Goal: Task Accomplishment & Management: Use online tool/utility

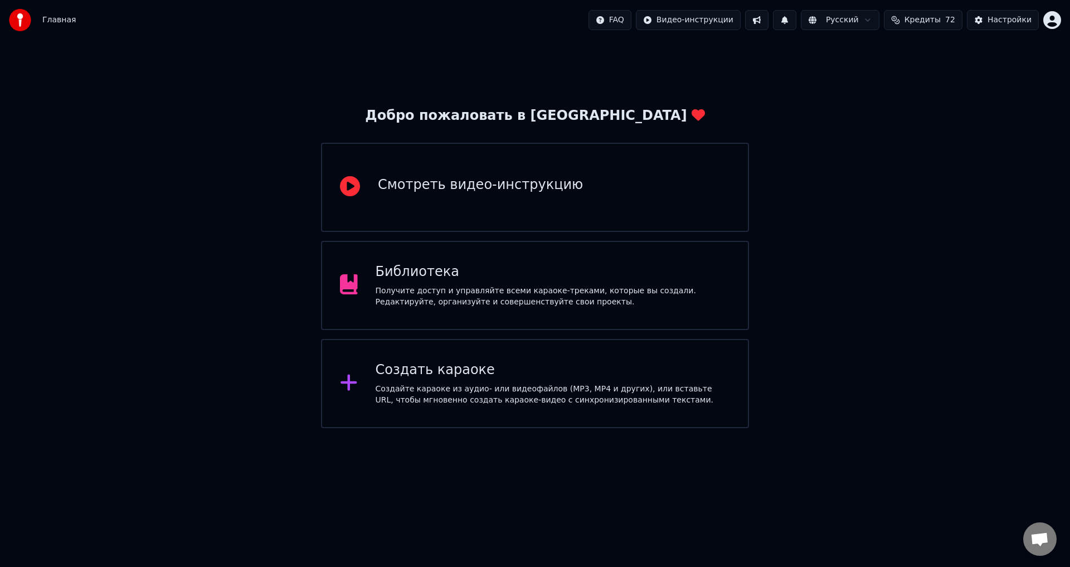
click at [540, 294] on div "Получите доступ и управляйте всеми караоке-треками, которые вы создали. Редакти…" at bounding box center [553, 296] width 355 height 22
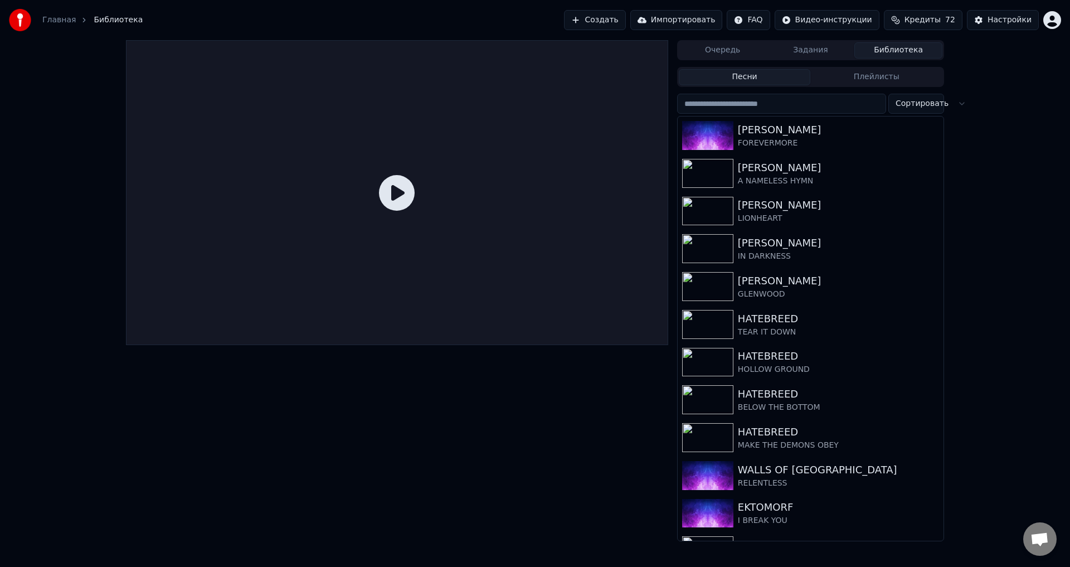
click at [619, 12] on button "Создать" at bounding box center [594, 20] width 61 height 20
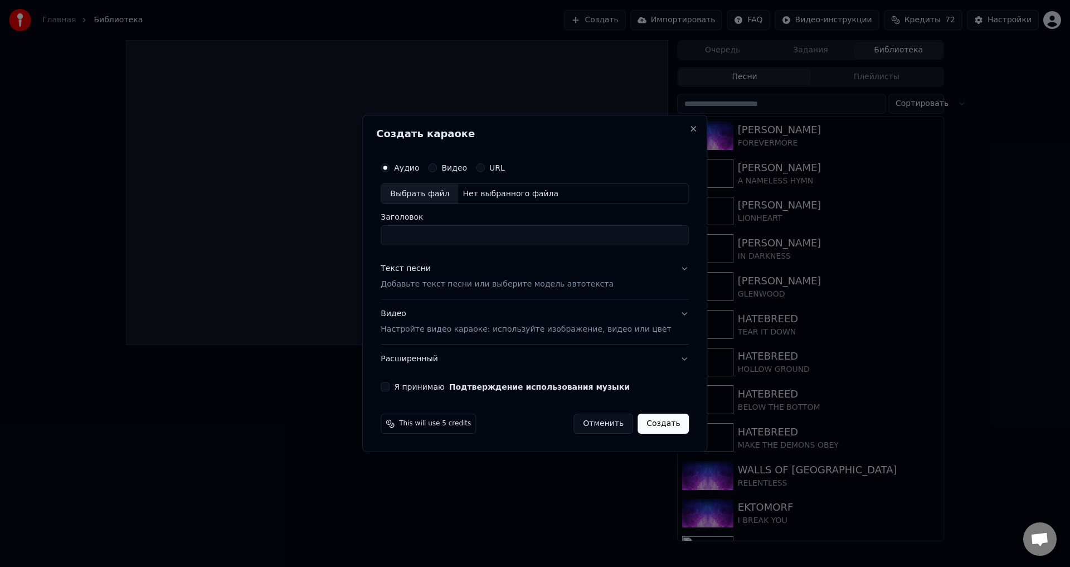
click at [441, 194] on div "Выбрать файл" at bounding box center [419, 194] width 77 height 20
click at [417, 193] on div "Выбрать файл" at bounding box center [419, 194] width 77 height 20
drag, startPoint x: 519, startPoint y: 232, endPoint x: 470, endPoint y: 238, distance: 49.4
click at [470, 238] on input "**********" at bounding box center [535, 236] width 308 height 20
type input "**********"
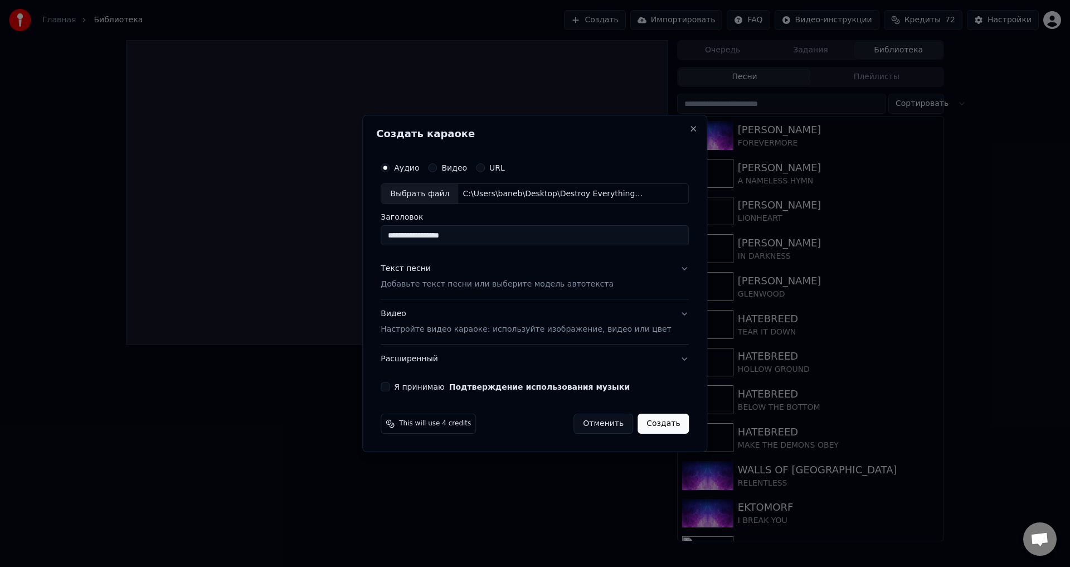
click at [450, 289] on p "Добавьте текст песни или выберите модель автотекста" at bounding box center [497, 284] width 233 height 11
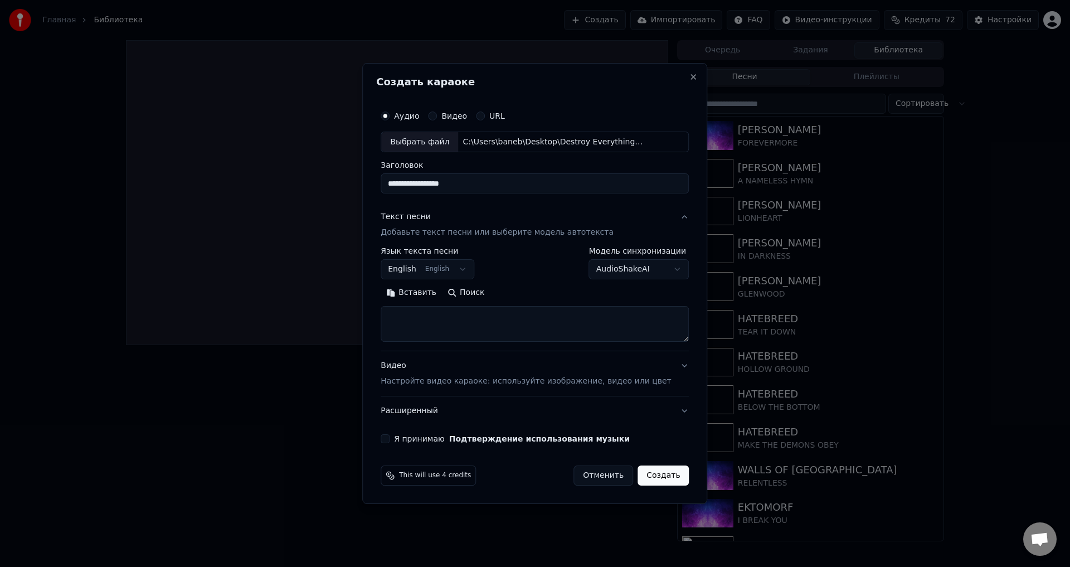
click at [478, 316] on textarea at bounding box center [535, 324] width 308 height 36
paste textarea "**********"
type textarea "**********"
click at [465, 381] on p "Настройте видео караоке: используйте изображение, видео или цвет" at bounding box center [526, 381] width 290 height 11
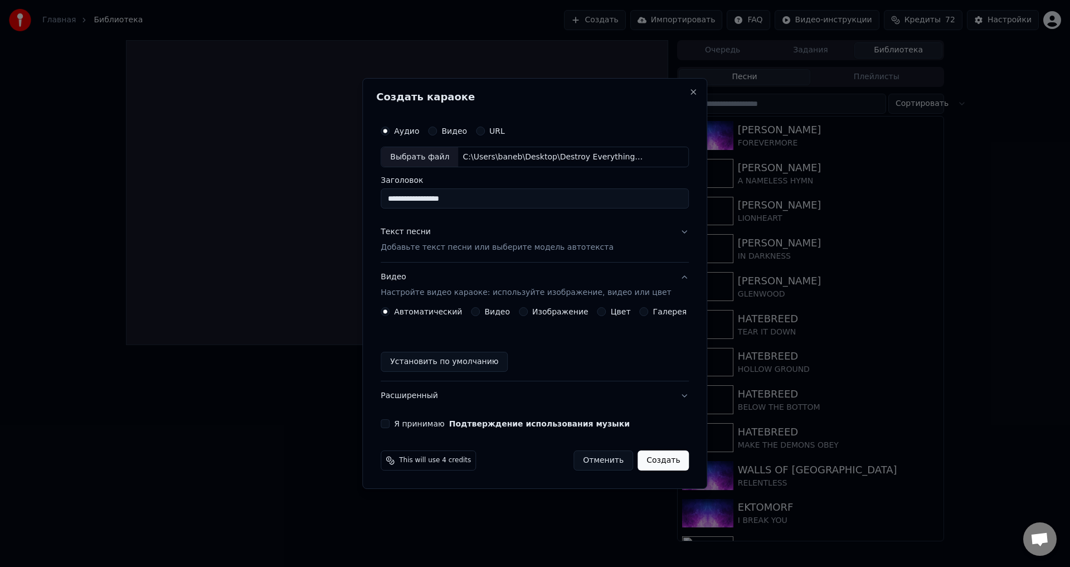
click at [530, 309] on div "Изображение" at bounding box center [554, 311] width 70 height 9
click at [525, 313] on button "Изображение" at bounding box center [523, 311] width 9 height 9
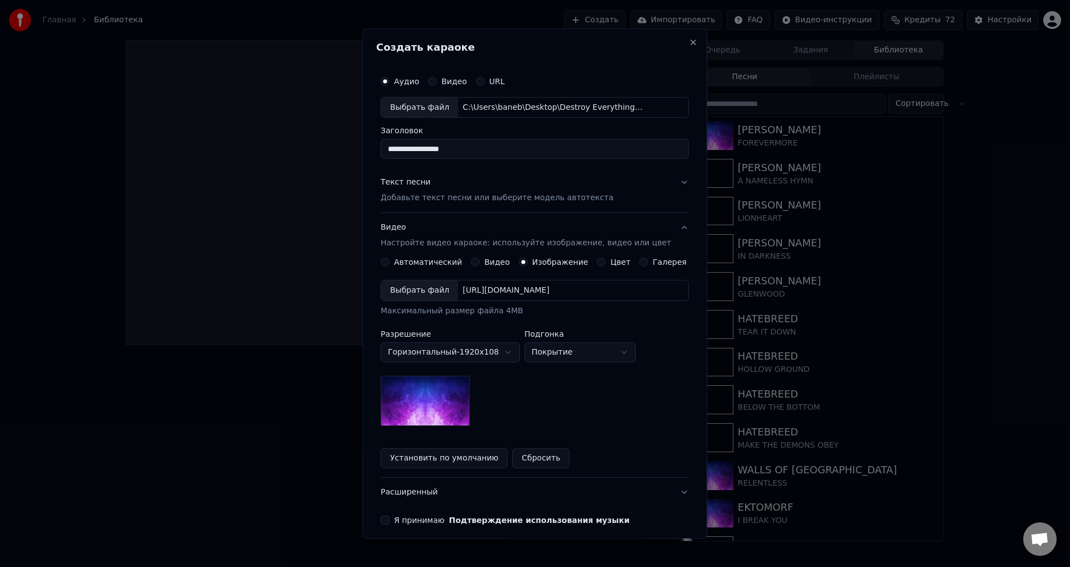
click at [429, 286] on div "Выбрать файл" at bounding box center [419, 291] width 77 height 20
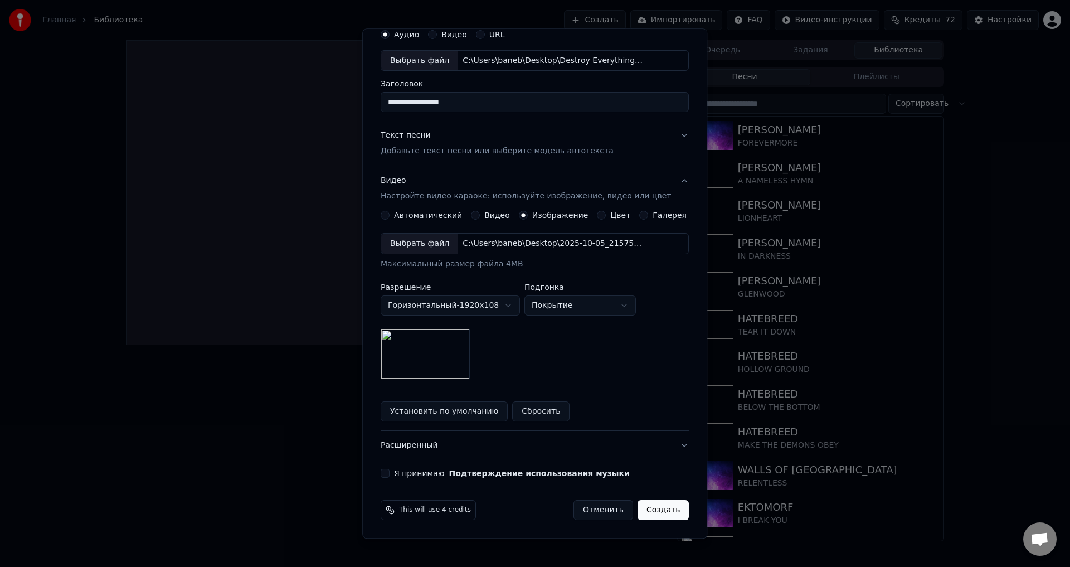
click at [389, 469] on button "Я принимаю Подтверждение использования музыки" at bounding box center [385, 473] width 9 height 9
click at [641, 511] on button "Создать" at bounding box center [662, 510] width 51 height 20
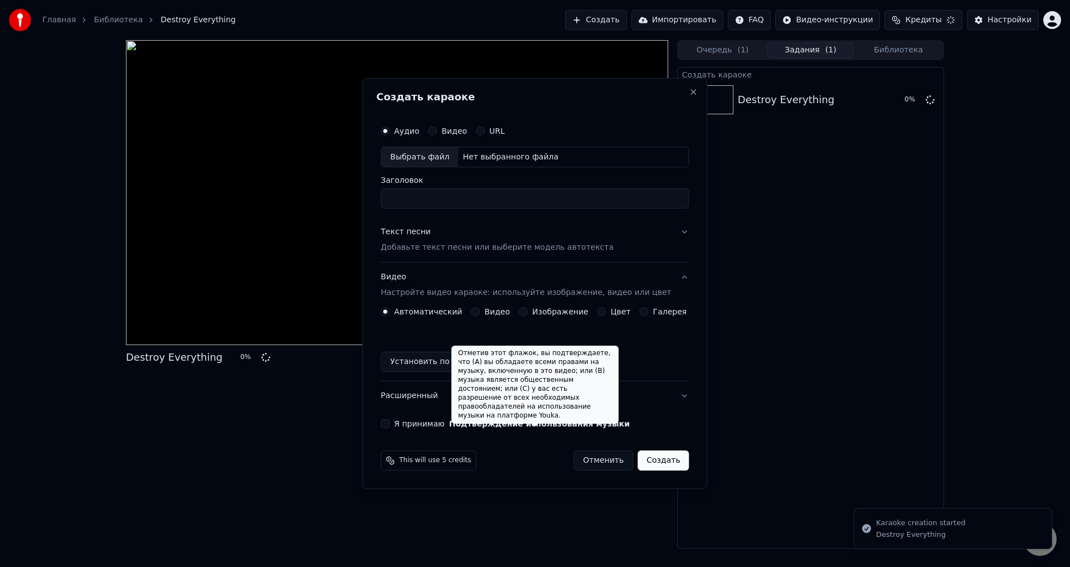
scroll to position [0, 0]
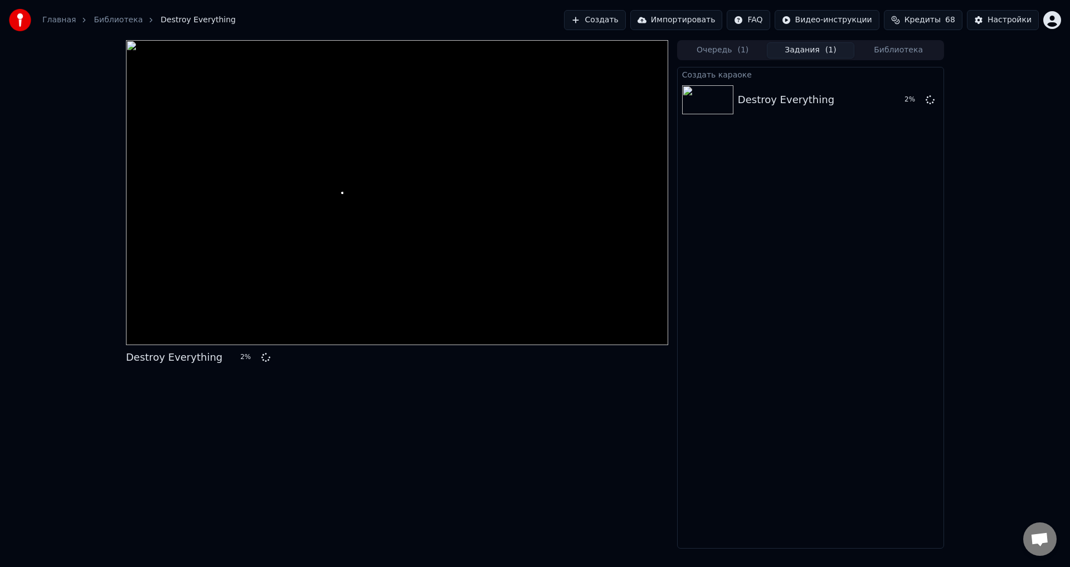
click at [487, 409] on div "Destroy Everything 2 %" at bounding box center [397, 294] width 542 height 508
click at [388, 450] on div "Destroy Everything 5 %" at bounding box center [397, 294] width 542 height 508
click at [447, 417] on div "Destroy Everything 11 %" at bounding box center [397, 294] width 542 height 508
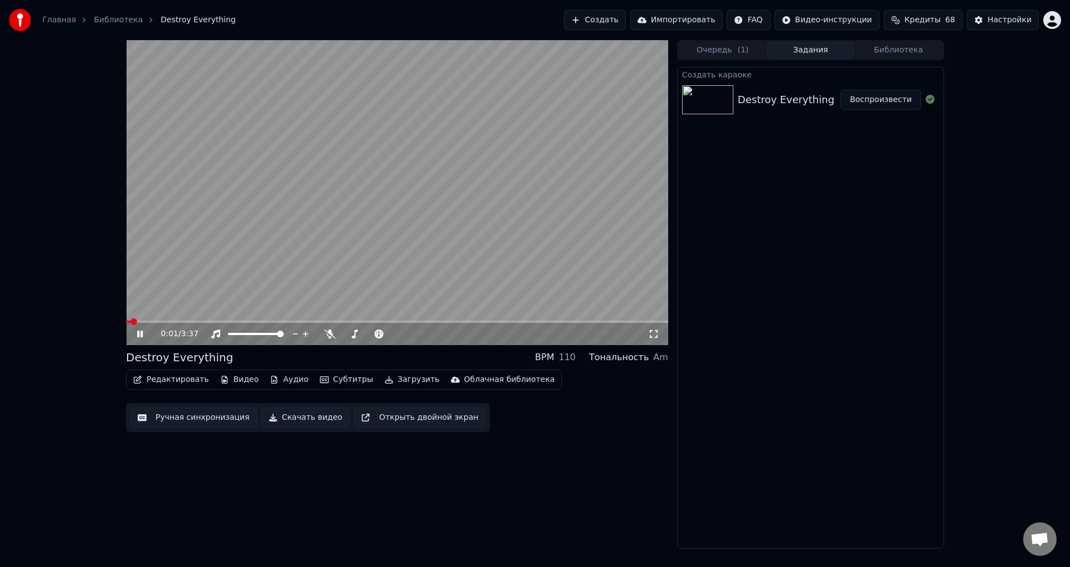
click at [294, 212] on video at bounding box center [397, 192] width 542 height 305
click at [183, 381] on button "Редактировать" at bounding box center [171, 380] width 85 height 16
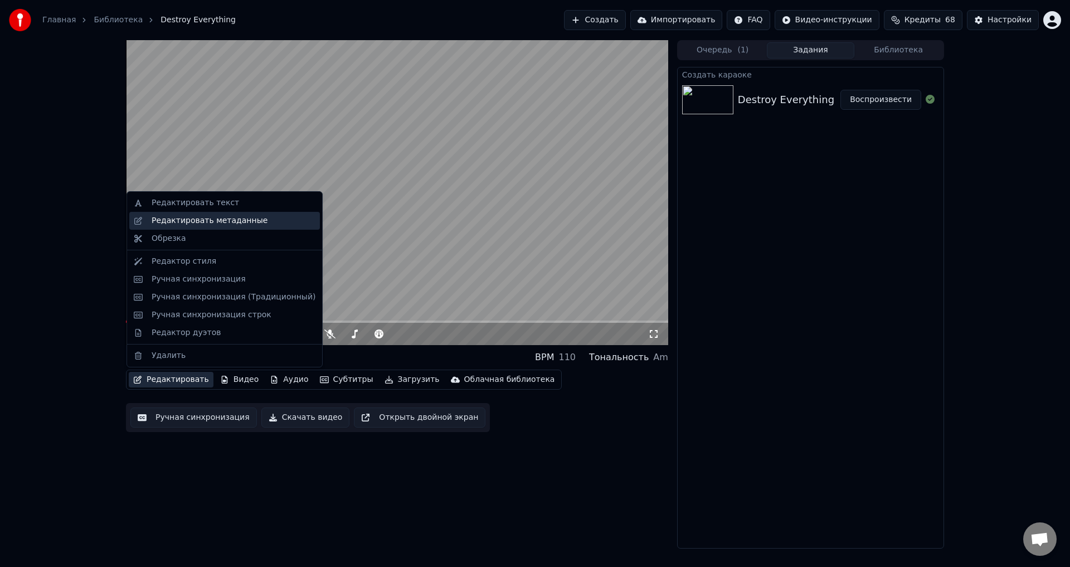
click at [227, 219] on div "Редактировать метаданные" at bounding box center [210, 220] width 116 height 11
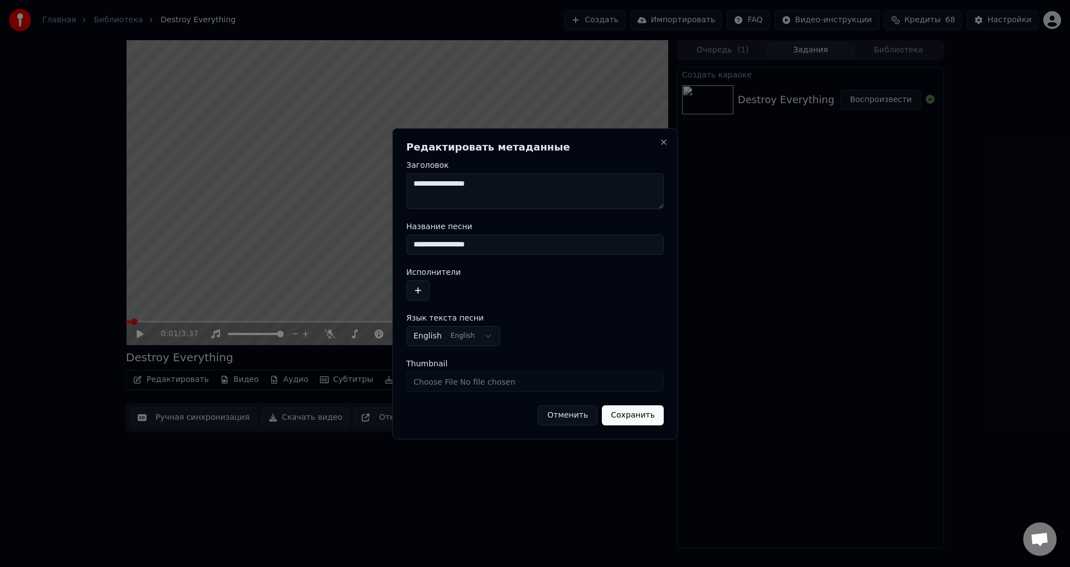
drag, startPoint x: 495, startPoint y: 246, endPoint x: 398, endPoint y: 246, distance: 96.4
click at [398, 246] on div "**********" at bounding box center [534, 283] width 285 height 311
type input "*"
type input "*********"
click at [415, 290] on button "button" at bounding box center [417, 290] width 23 height 20
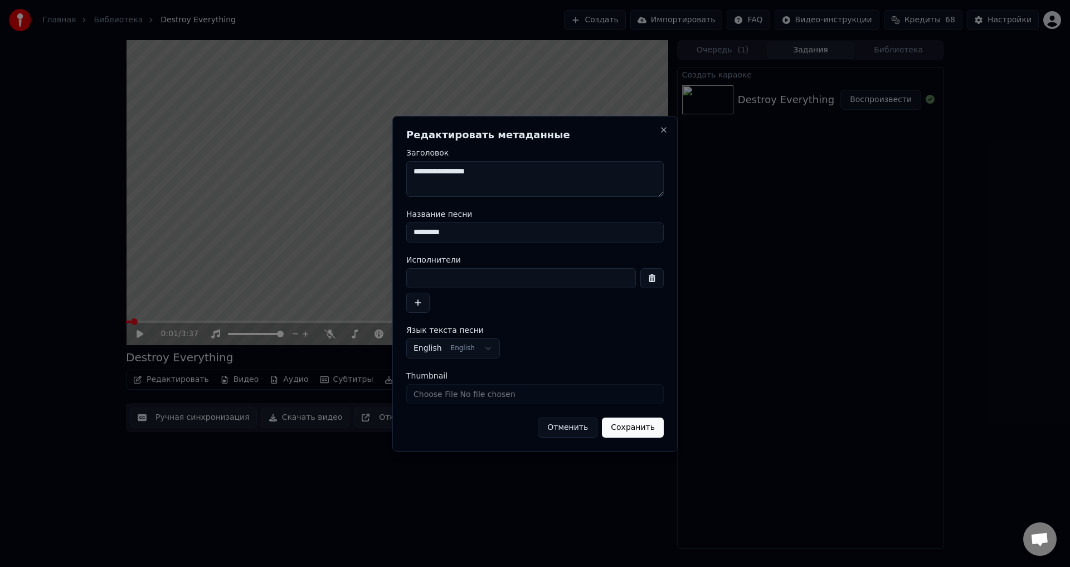
click at [470, 278] on input at bounding box center [521, 278] width 230 height 20
type input "**********"
click at [627, 426] on button "Сохранить" at bounding box center [633, 427] width 62 height 20
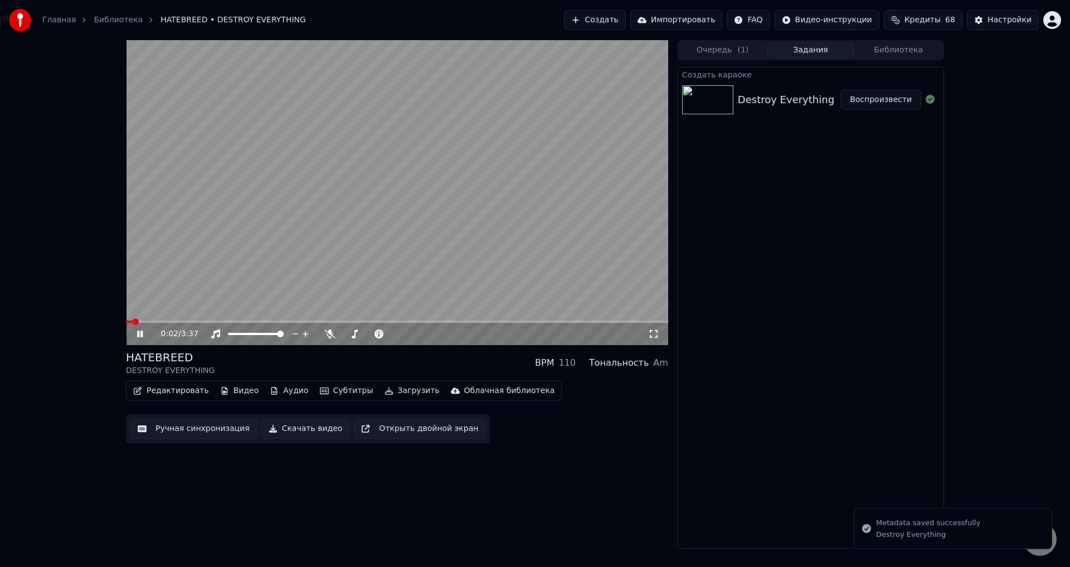
click at [360, 248] on video at bounding box center [397, 192] width 542 height 305
click at [126, 325] on span at bounding box center [129, 321] width 7 height 7
drag, startPoint x: 135, startPoint y: 334, endPoint x: 106, endPoint y: 349, distance: 32.9
click at [135, 334] on icon at bounding box center [148, 333] width 26 height 9
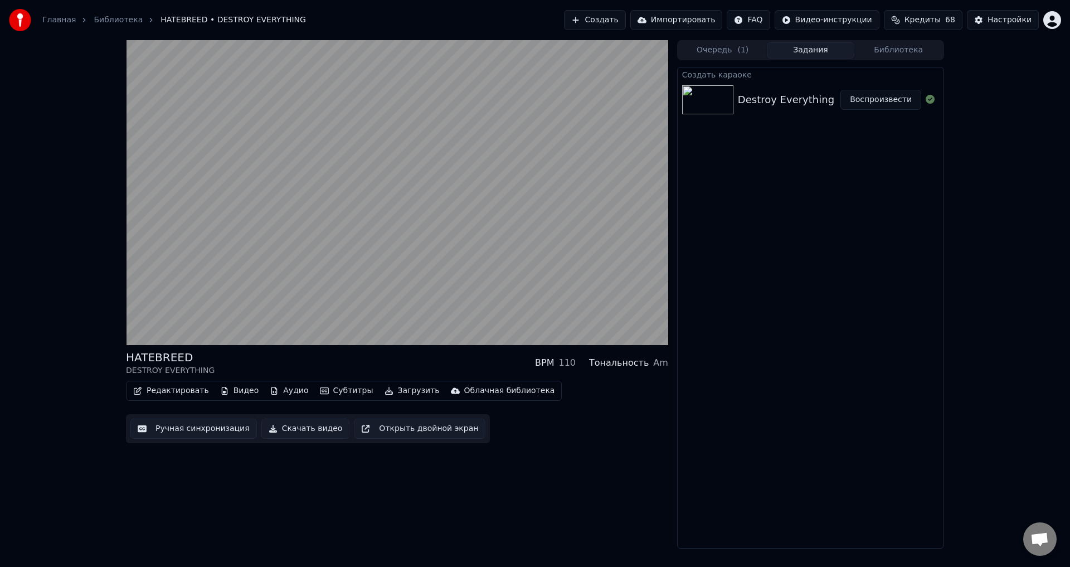
click at [333, 513] on div "HATEBREED DESTROY EVERYTHING BPM 110 Тональность Am Редактировать Видео Аудио С…" at bounding box center [397, 294] width 542 height 508
click at [394, 355] on div "HATEBREED DESTROY EVERYTHING BPM 110 Тональность Am" at bounding box center [397, 362] width 542 height 27
click at [421, 479] on div "HATEBREED DESTROY EVERYTHING BPM 110 Тональность Am Редактировать Видео Аудио С…" at bounding box center [397, 294] width 542 height 508
click at [271, 388] on button "Аудио" at bounding box center [288, 391] width 47 height 16
click at [298, 491] on div "HATEBREED DESTROY EVERYTHING BPM 110 Тональность Am Редактировать Видео Аудио С…" at bounding box center [397, 294] width 542 height 508
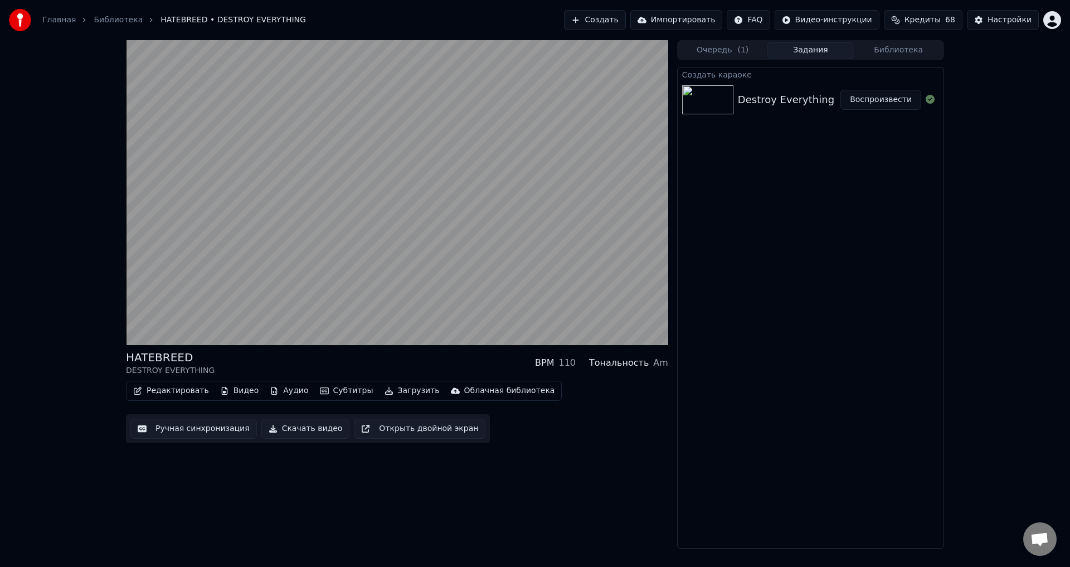
click at [400, 501] on div "HATEBREED DESTROY EVERYTHING BPM 110 Тональность Am Редактировать Видео Аудио С…" at bounding box center [397, 294] width 542 height 508
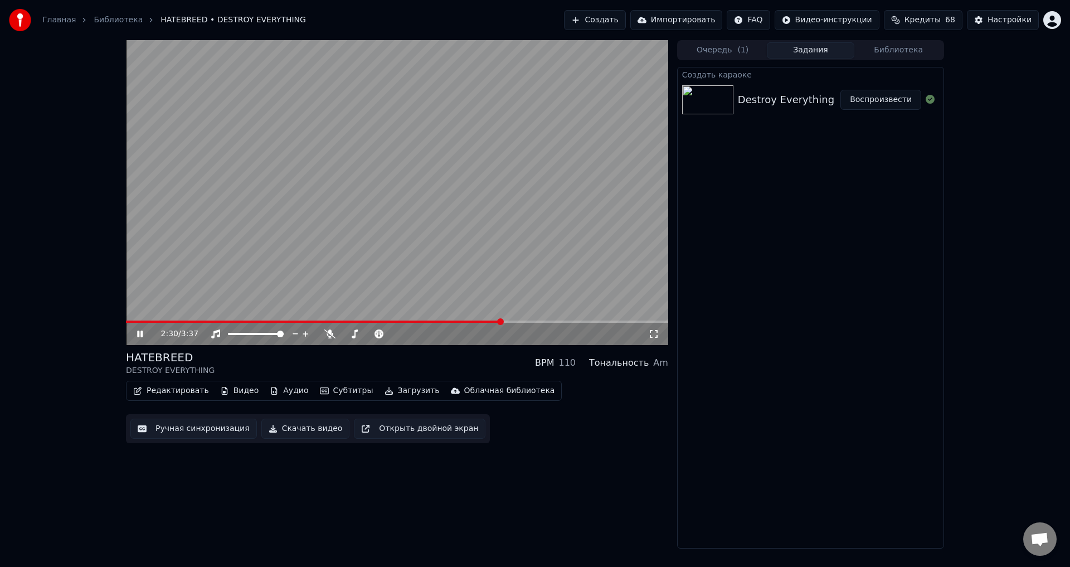
click at [238, 279] on video at bounding box center [397, 192] width 542 height 305
click at [168, 384] on button "Редактировать" at bounding box center [171, 391] width 85 height 16
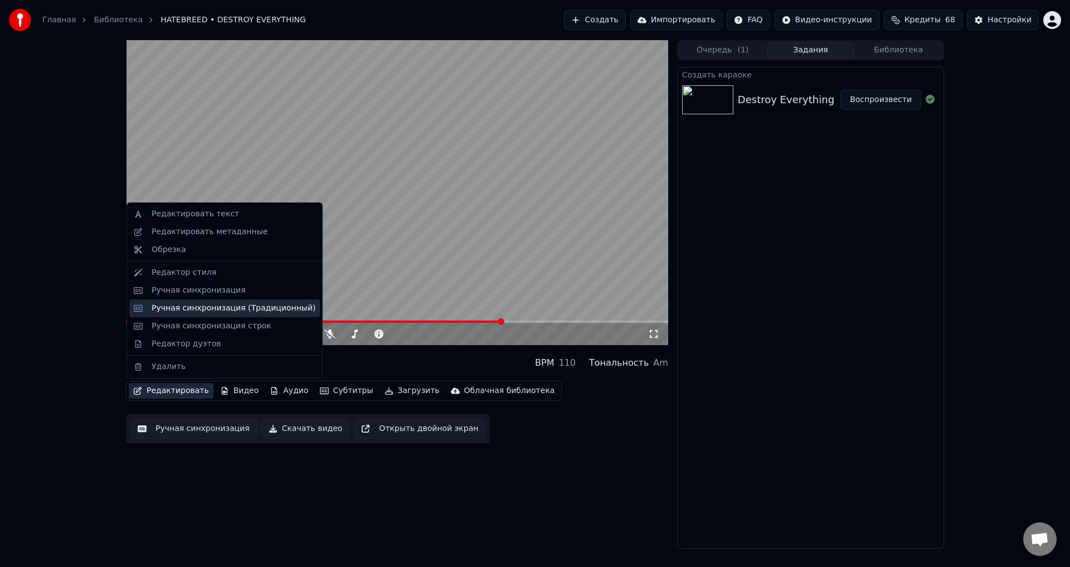
click at [210, 303] on div "Ручная синхронизация (Традиционный)" at bounding box center [234, 308] width 164 height 11
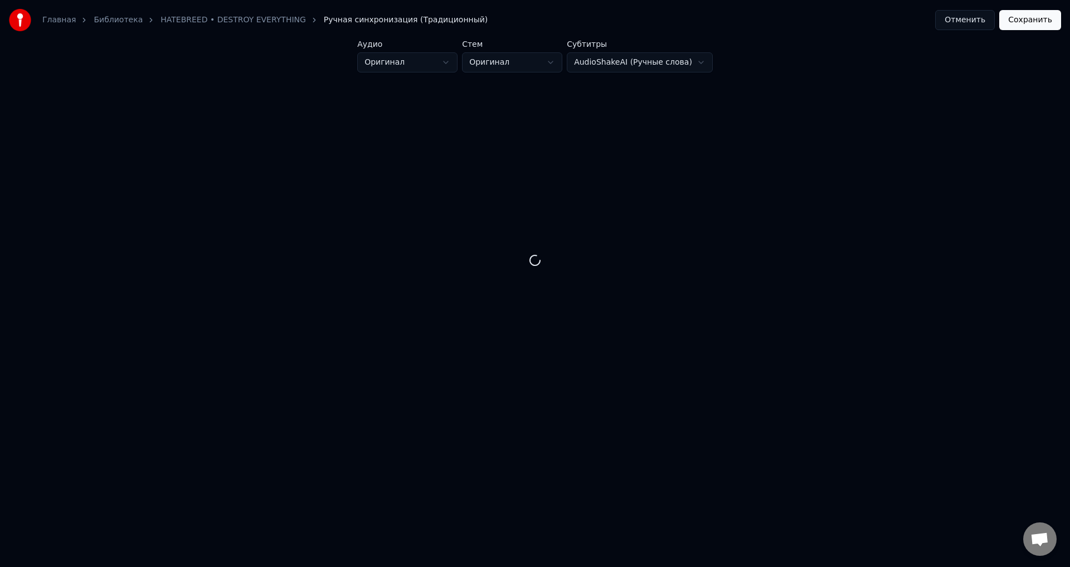
click at [962, 19] on button "Отменить" at bounding box center [965, 20] width 60 height 20
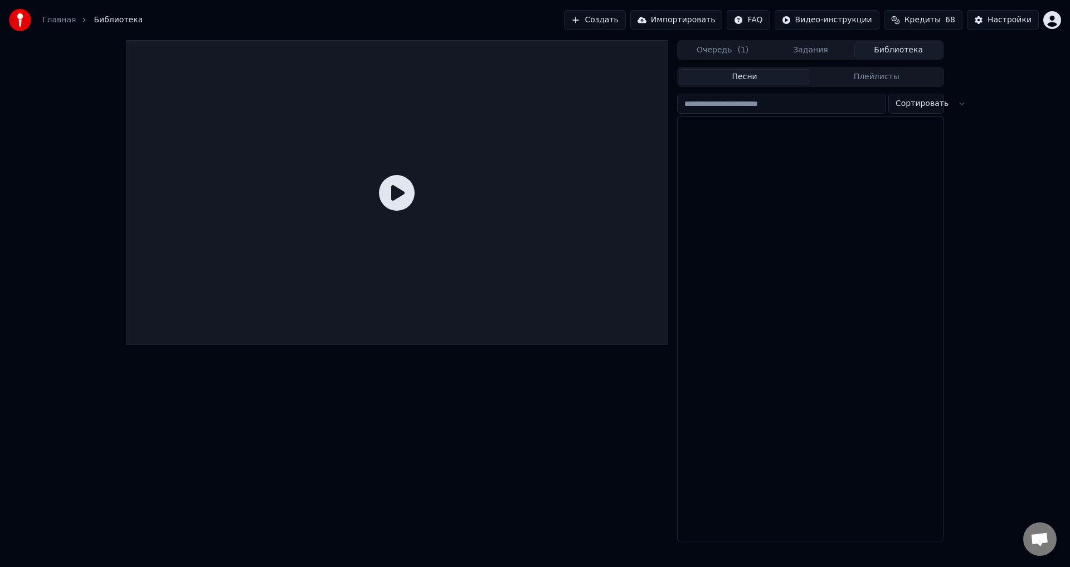
click at [892, 48] on button "Библиотека" at bounding box center [898, 50] width 88 height 16
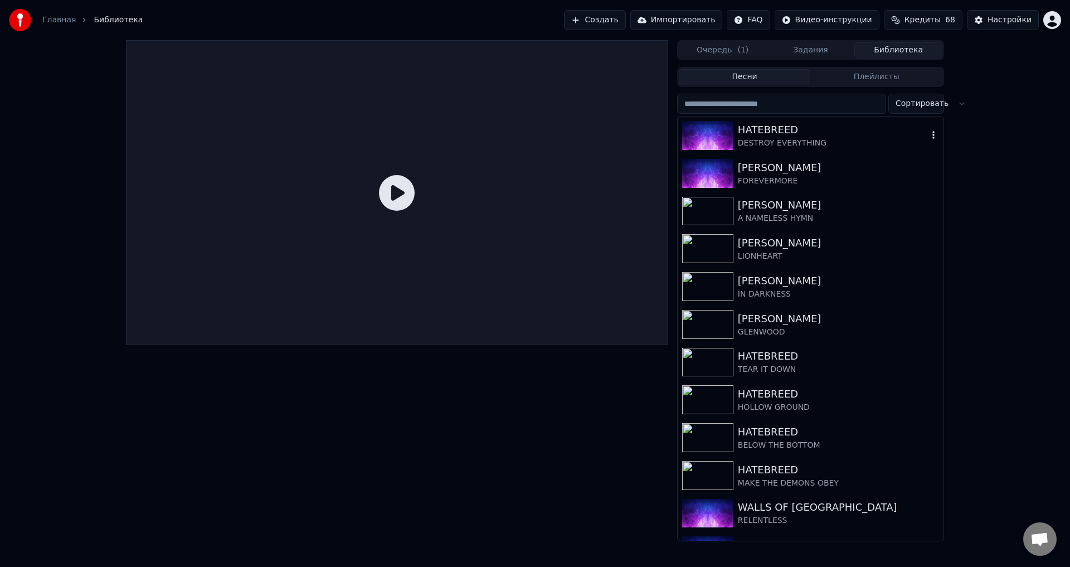
click at [794, 135] on div "HATEBREED" at bounding box center [833, 130] width 190 height 16
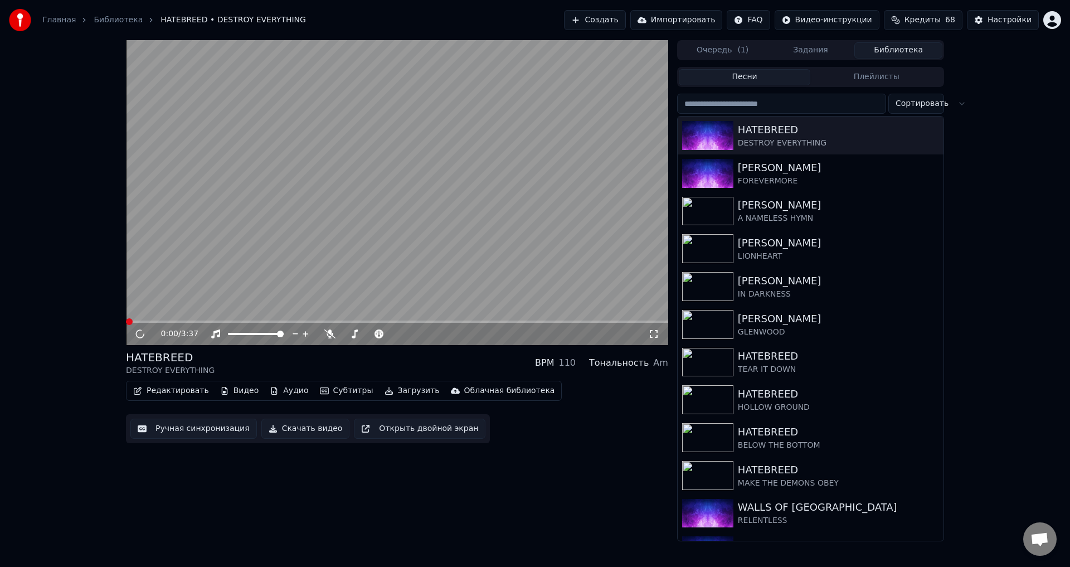
click at [461, 224] on video at bounding box center [397, 192] width 542 height 305
click at [168, 389] on button "Редактировать" at bounding box center [171, 391] width 85 height 16
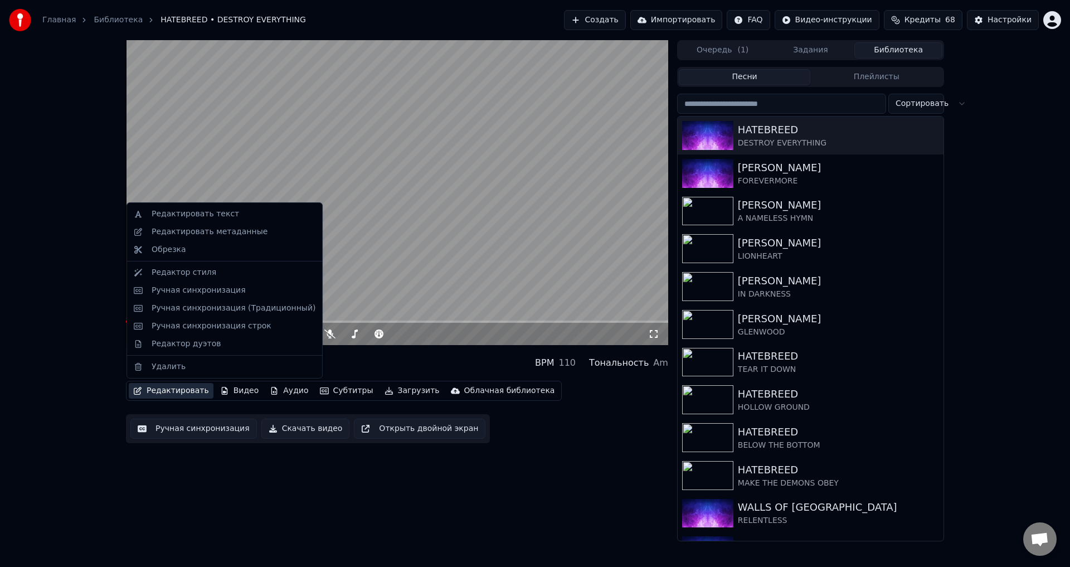
click at [96, 343] on div "0:01 / 3:37 HATEBREED DESTROY EVERYTHING BPM 110 Тональность Am Редактировать В…" at bounding box center [535, 290] width 1070 height 501
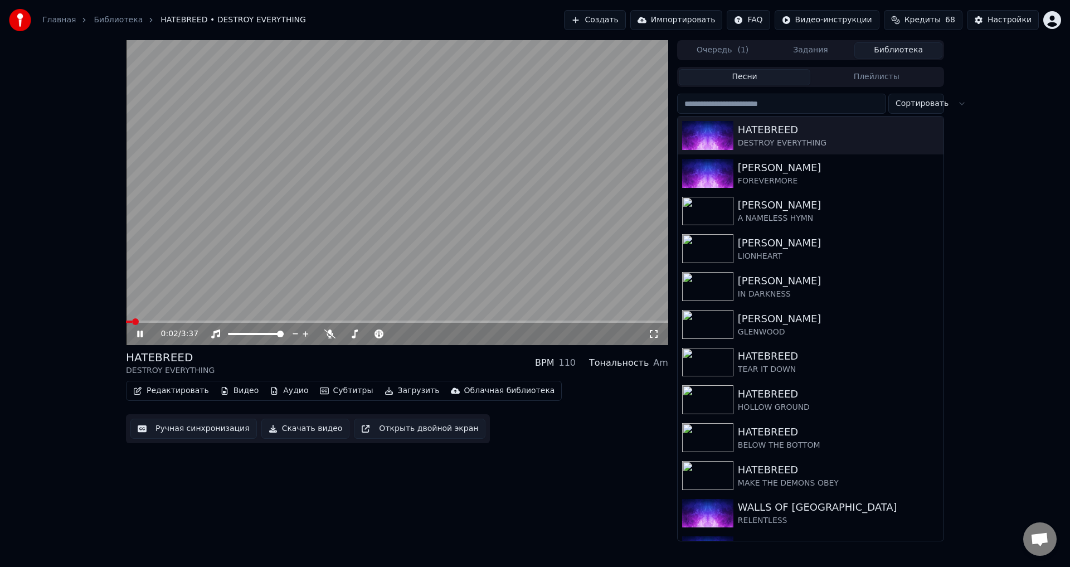
click at [138, 339] on div "0:02 / 3:37" at bounding box center [396, 333] width 533 height 11
click at [140, 335] on icon at bounding box center [148, 333] width 26 height 9
click at [158, 384] on button "Редактировать" at bounding box center [171, 391] width 85 height 16
click at [183, 433] on button "Ручная синхронизация" at bounding box center [193, 428] width 126 height 20
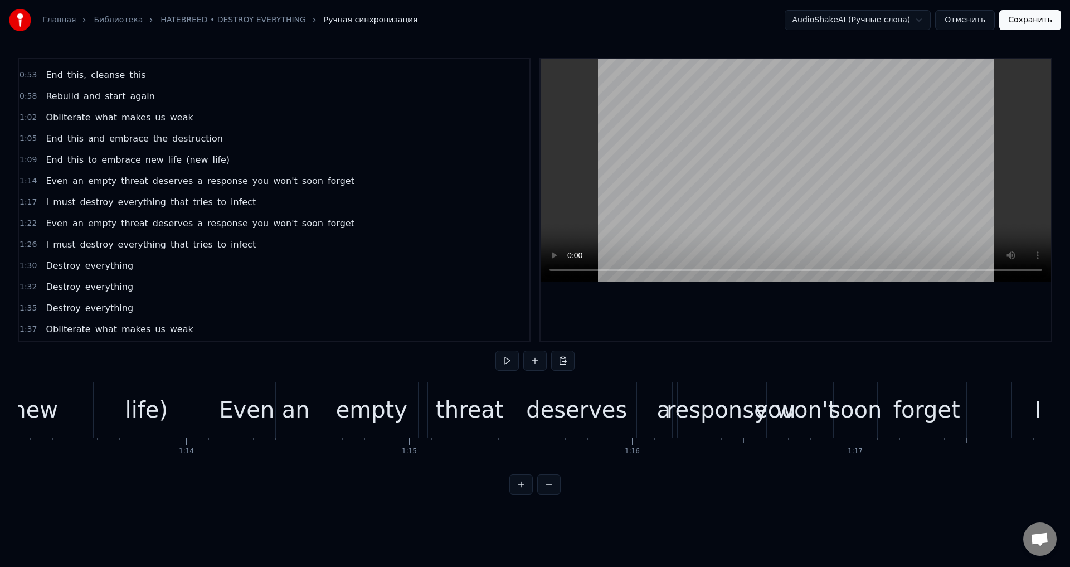
scroll to position [223, 0]
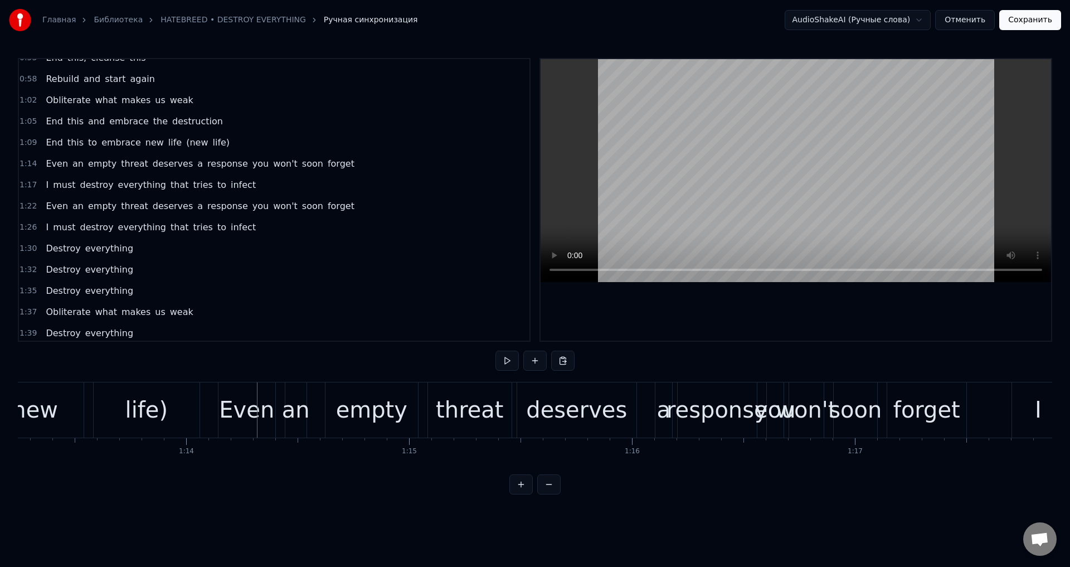
click at [152, 165] on span "deserves" at bounding box center [173, 163] width 42 height 13
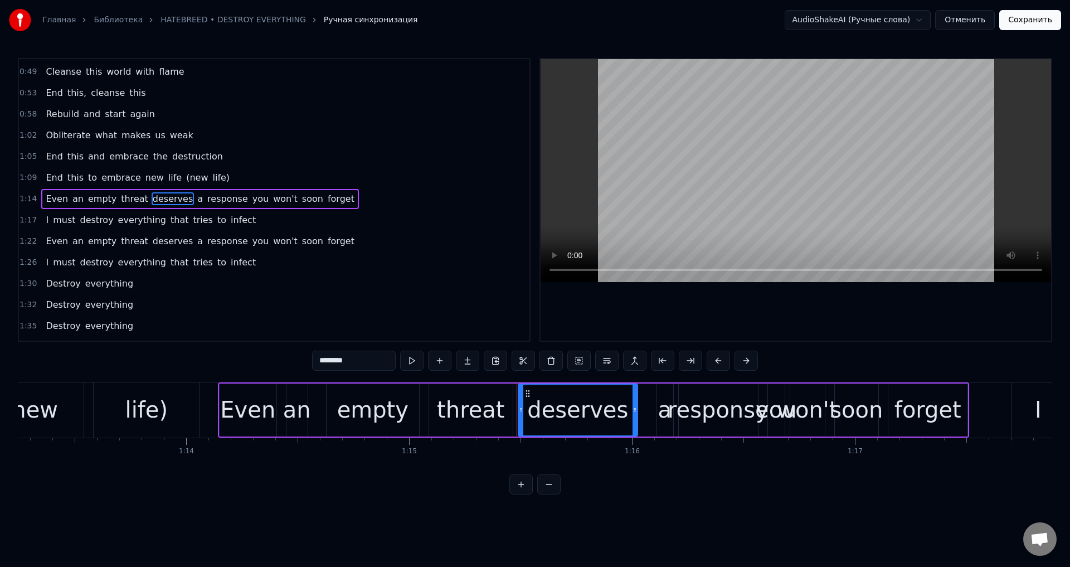
scroll to position [187, 0]
click at [610, 360] on button at bounding box center [606, 360] width 23 height 20
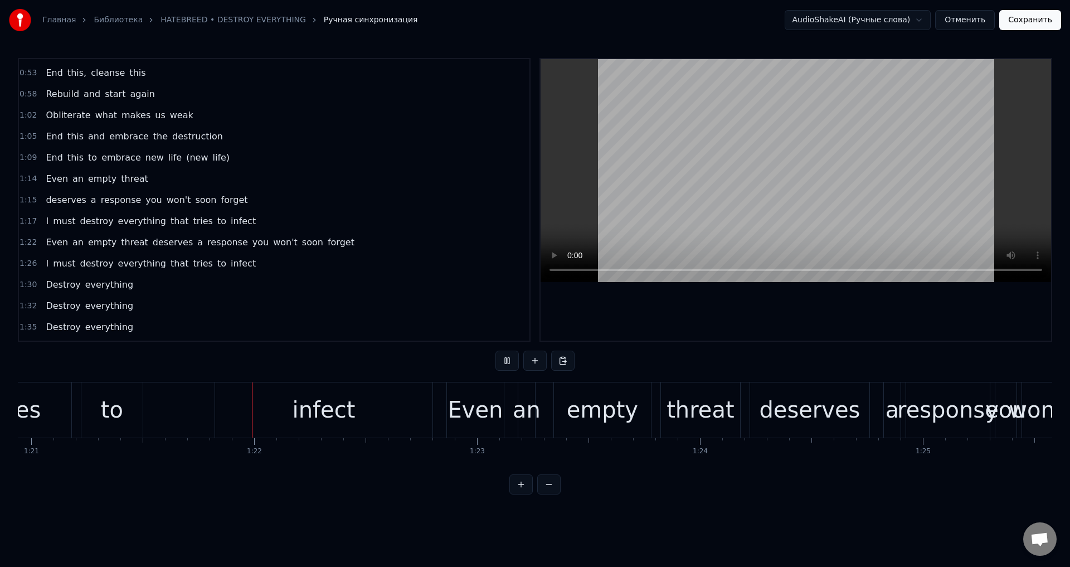
scroll to position [0, 18081]
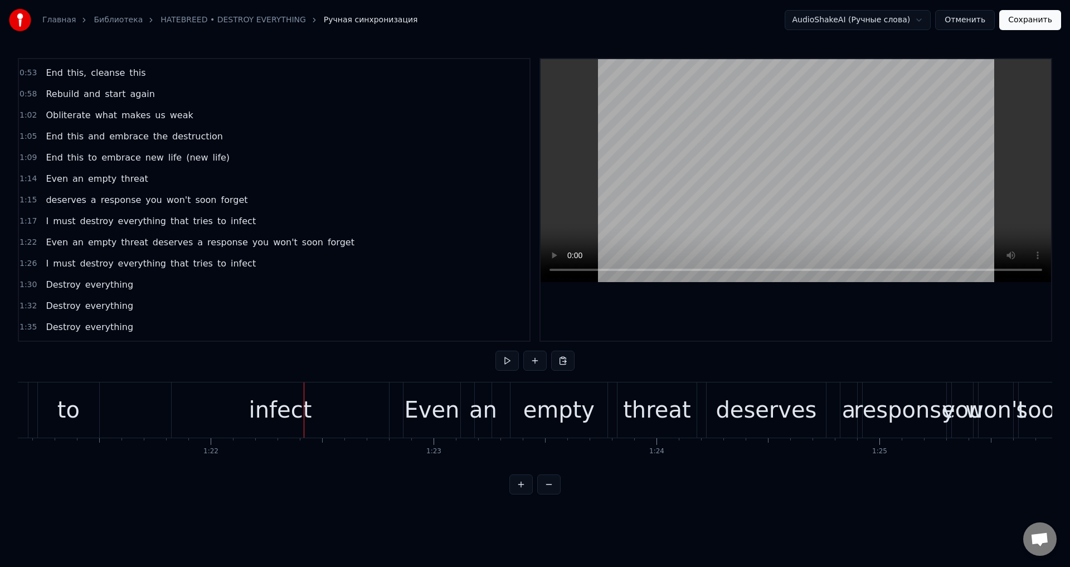
click at [153, 242] on span "deserves" at bounding box center [173, 242] width 42 height 13
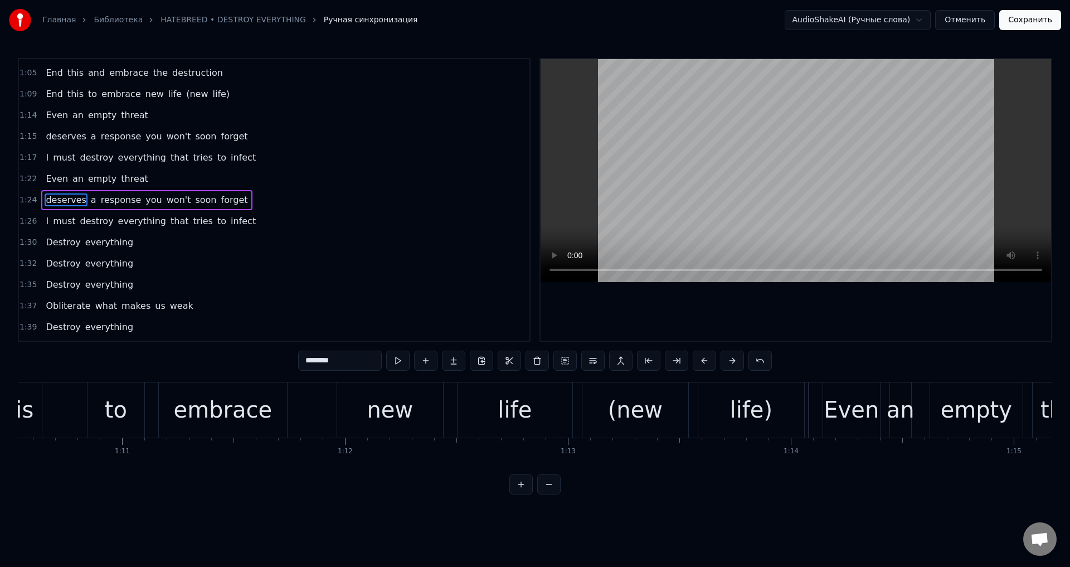
scroll to position [0, 15612]
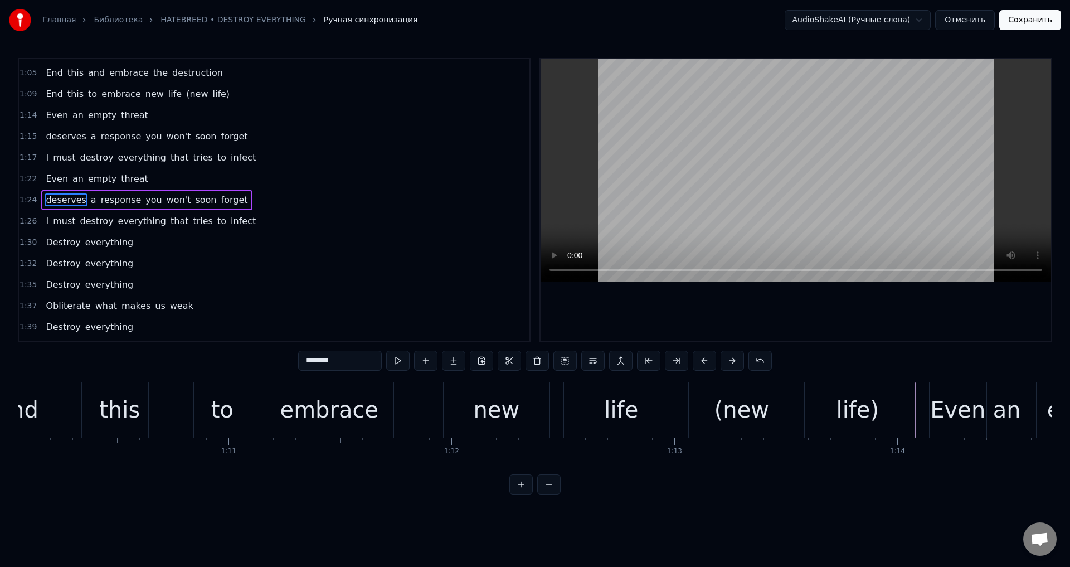
click at [425, 399] on div "End this to embrace new life (new life)" at bounding box center [433, 409] width 961 height 55
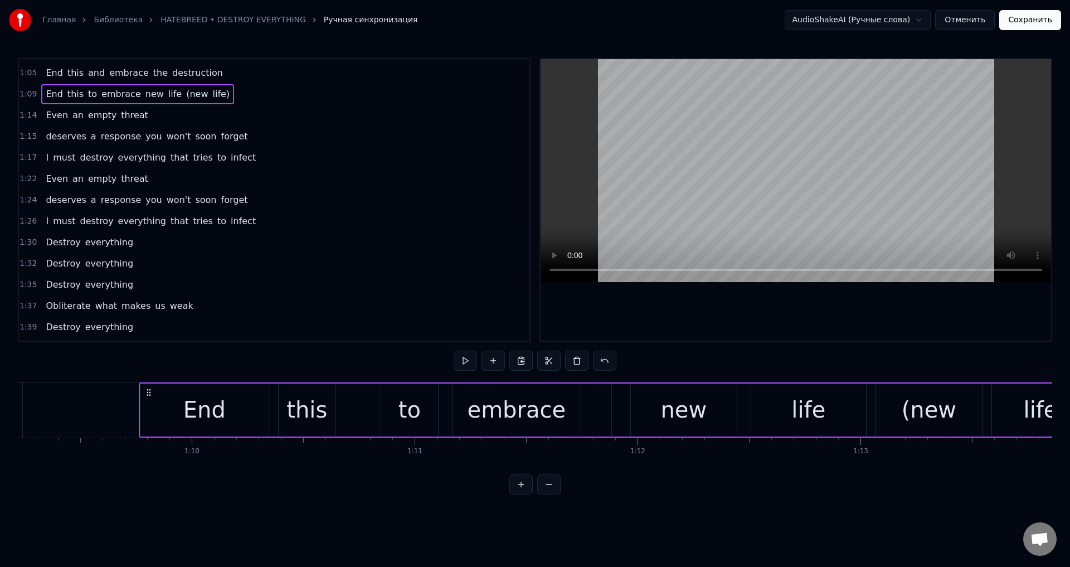
scroll to position [0, 15346]
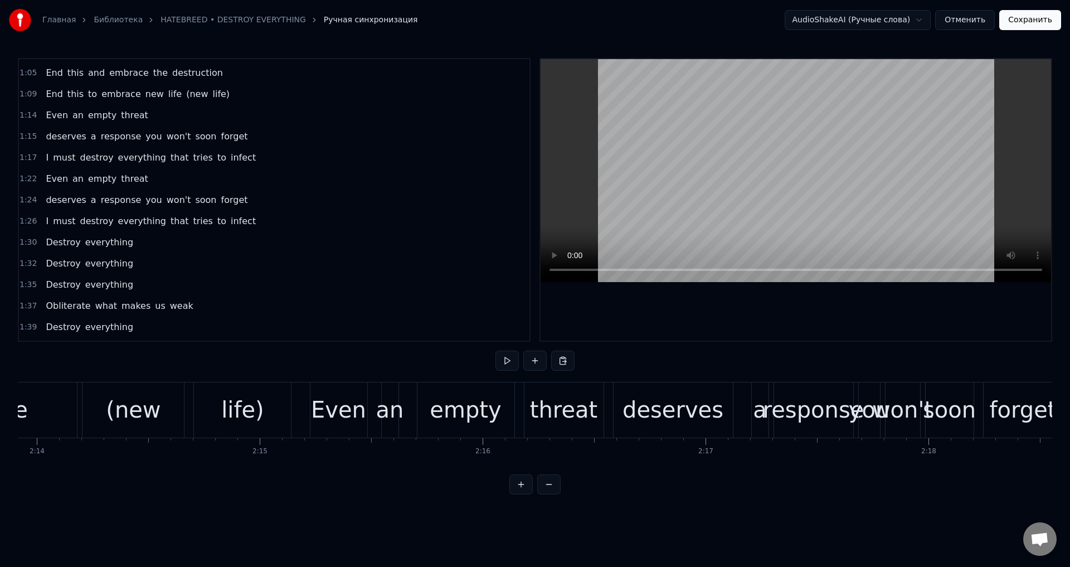
scroll to position [0, 29897]
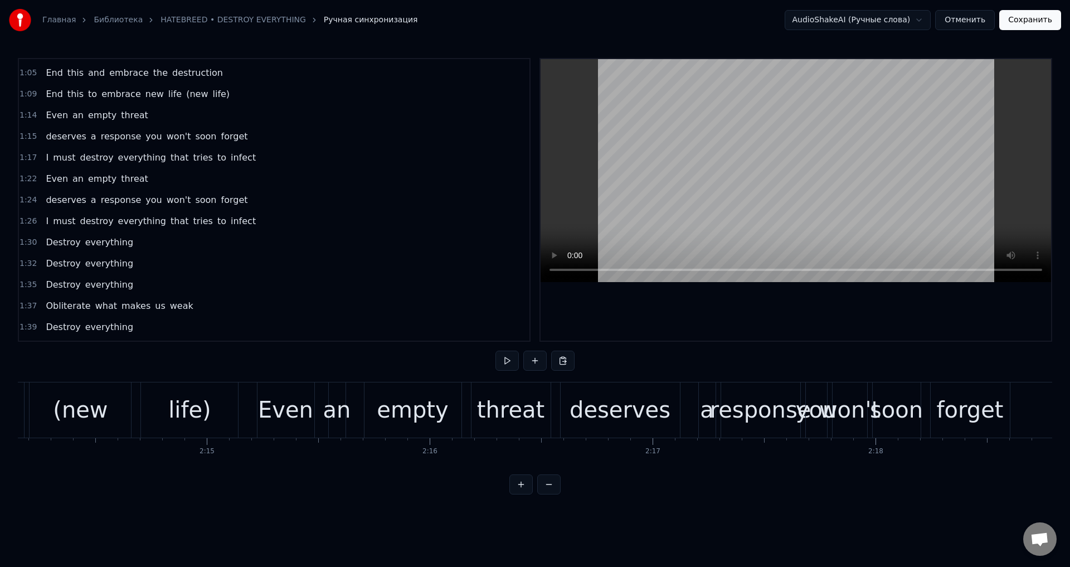
click at [628, 415] on div "deserves" at bounding box center [619, 409] width 101 height 33
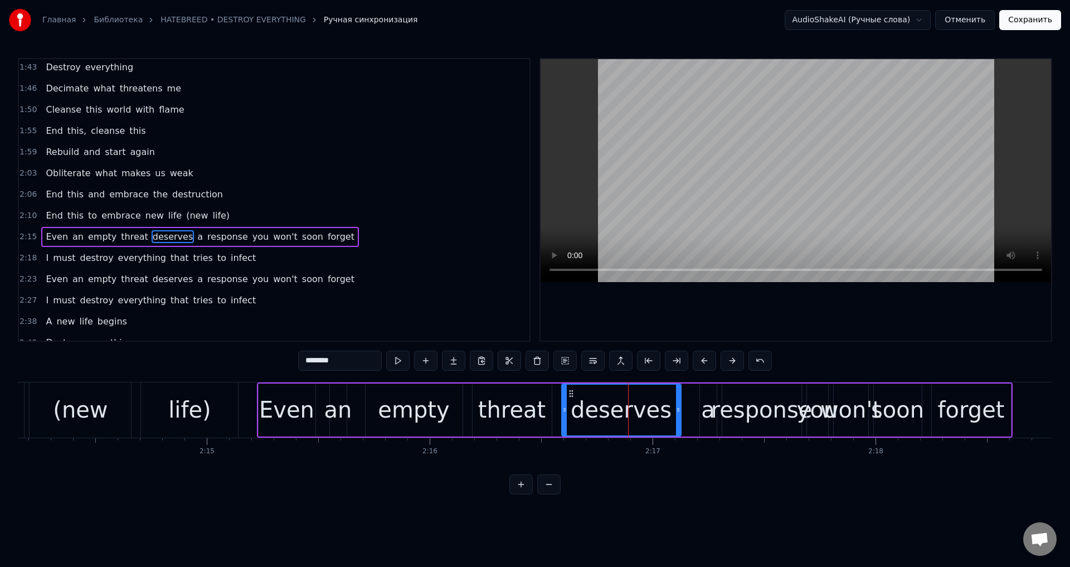
scroll to position [611, 0]
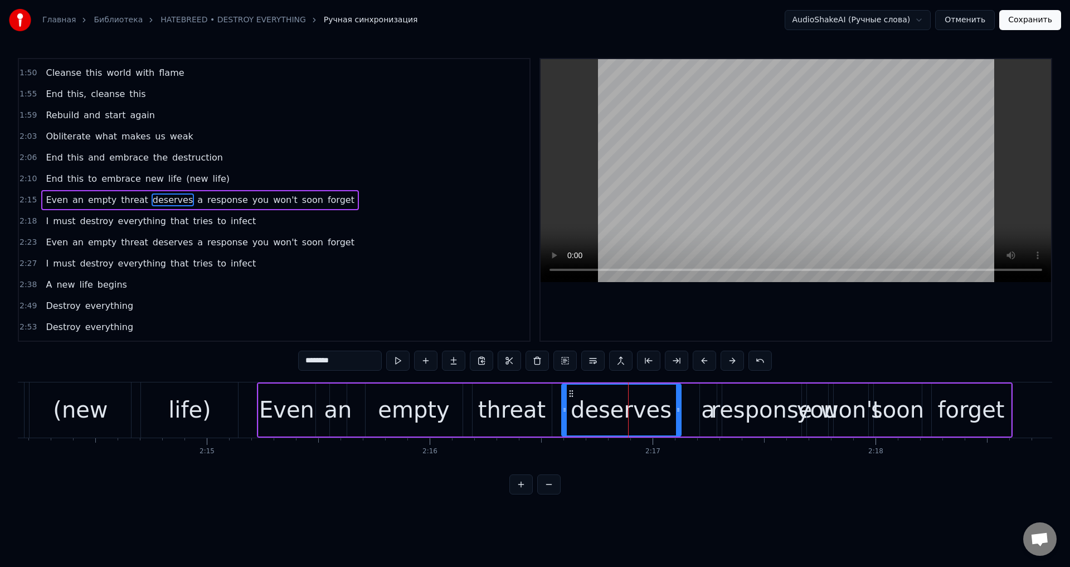
click at [251, 201] on span "you" at bounding box center [260, 199] width 18 height 13
type input "***"
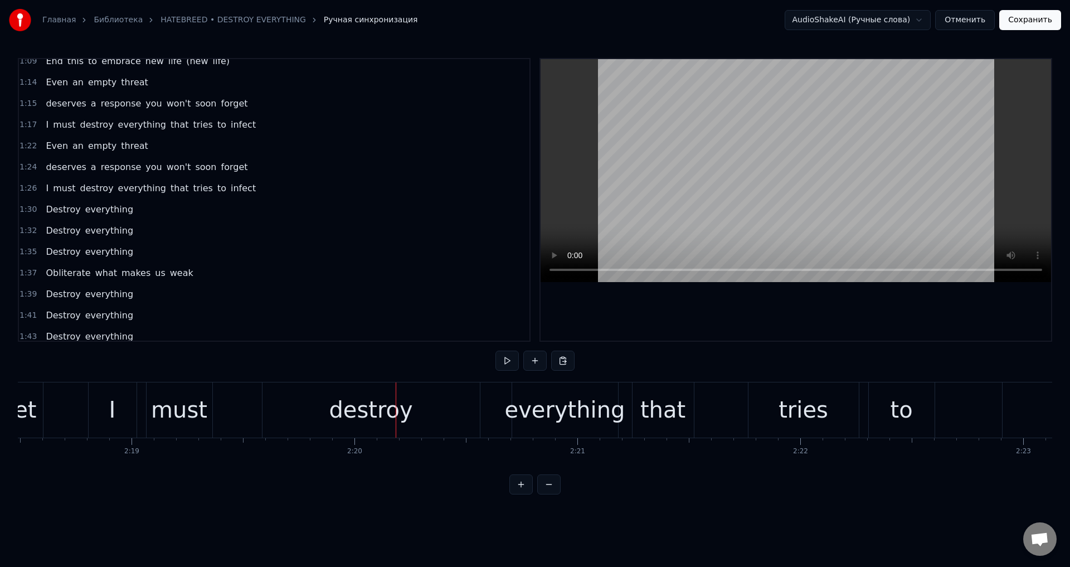
scroll to position [290, 0]
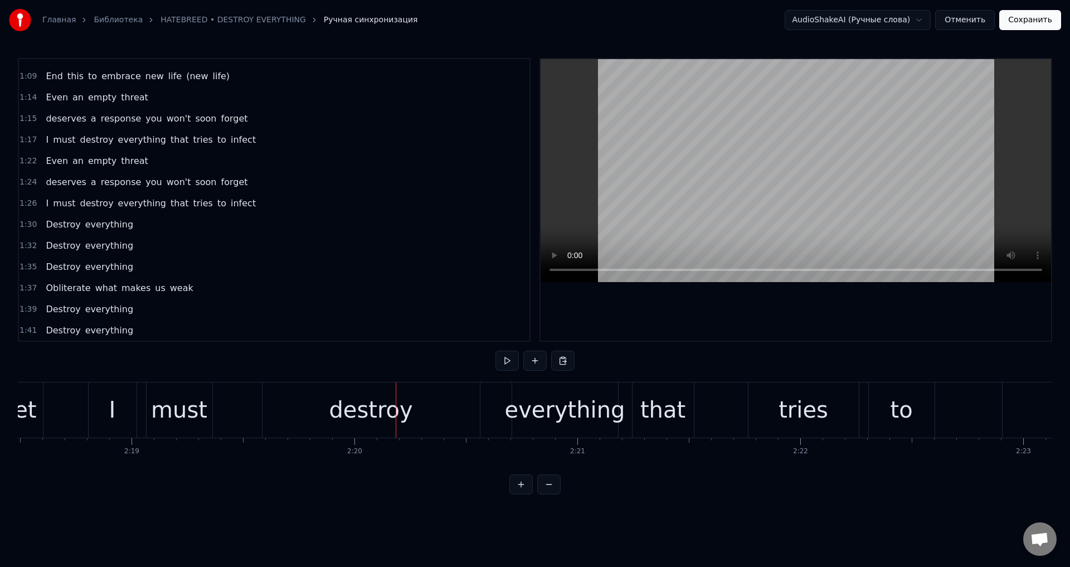
click at [127, 162] on span "threat" at bounding box center [135, 160] width 30 height 13
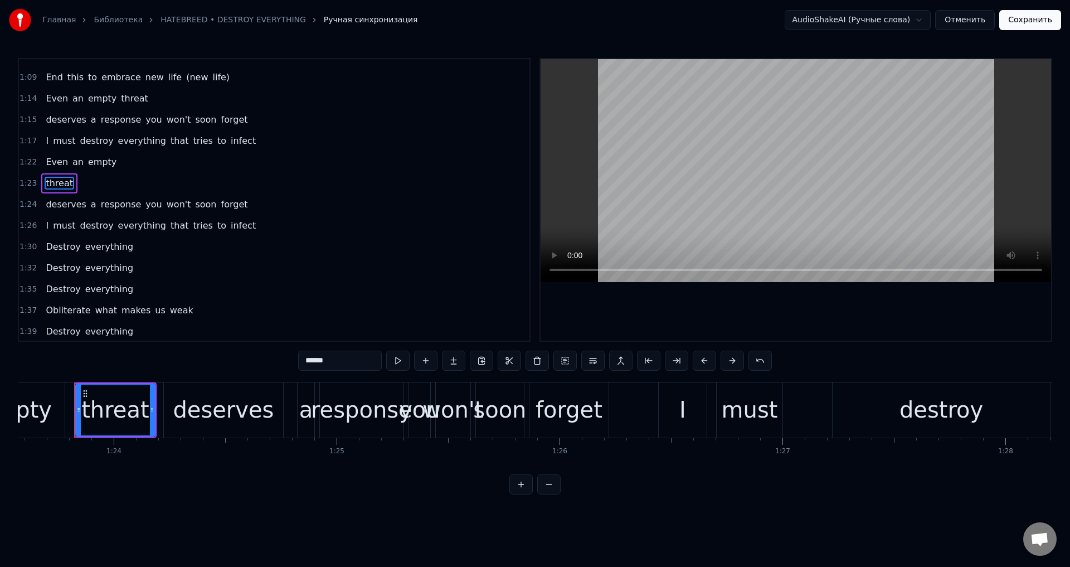
scroll to position [272, 0]
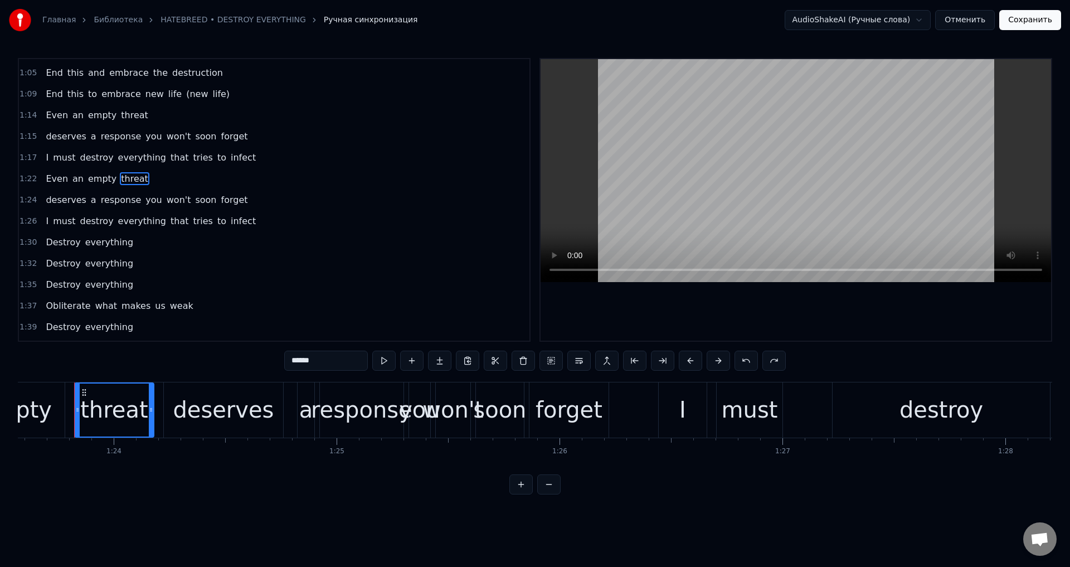
click at [123, 183] on span "threat" at bounding box center [135, 178] width 30 height 13
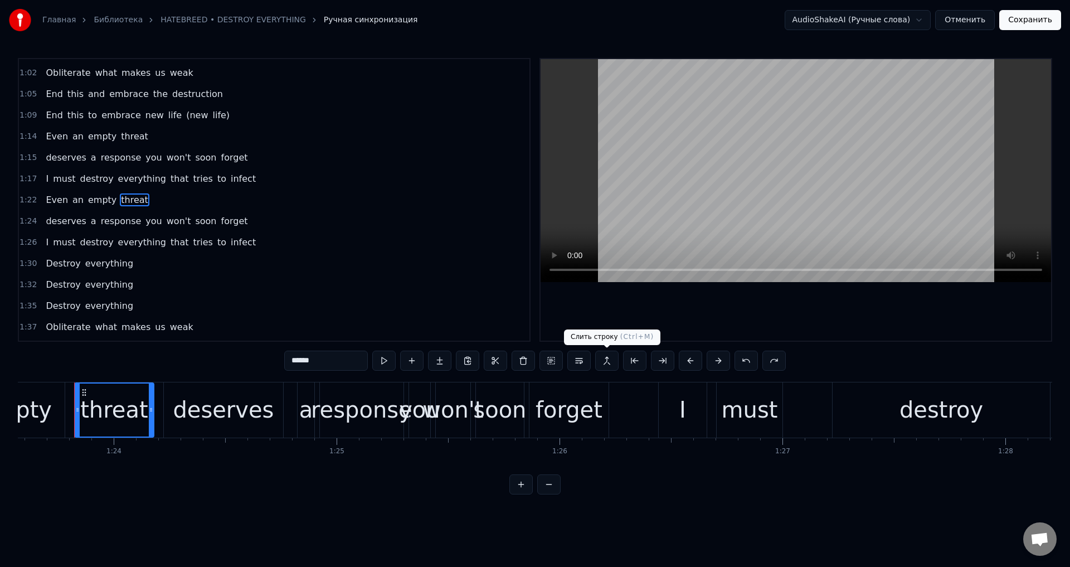
click at [603, 363] on button at bounding box center [606, 360] width 23 height 20
click at [62, 222] on span "deserves" at bounding box center [66, 220] width 42 height 13
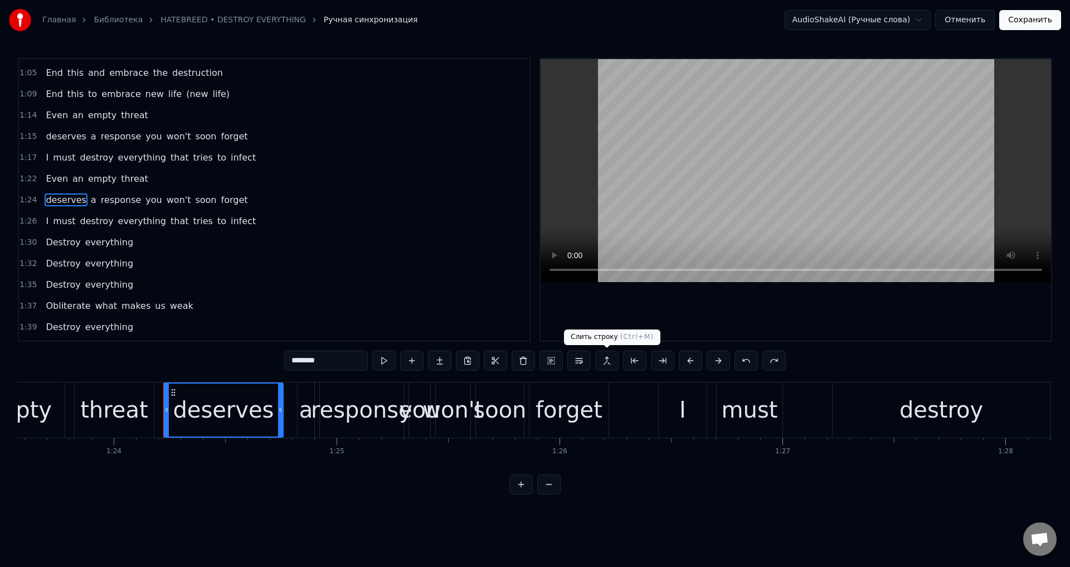
click at [604, 362] on button at bounding box center [606, 360] width 23 height 20
click at [120, 173] on span "threat" at bounding box center [135, 178] width 30 height 13
type input "******"
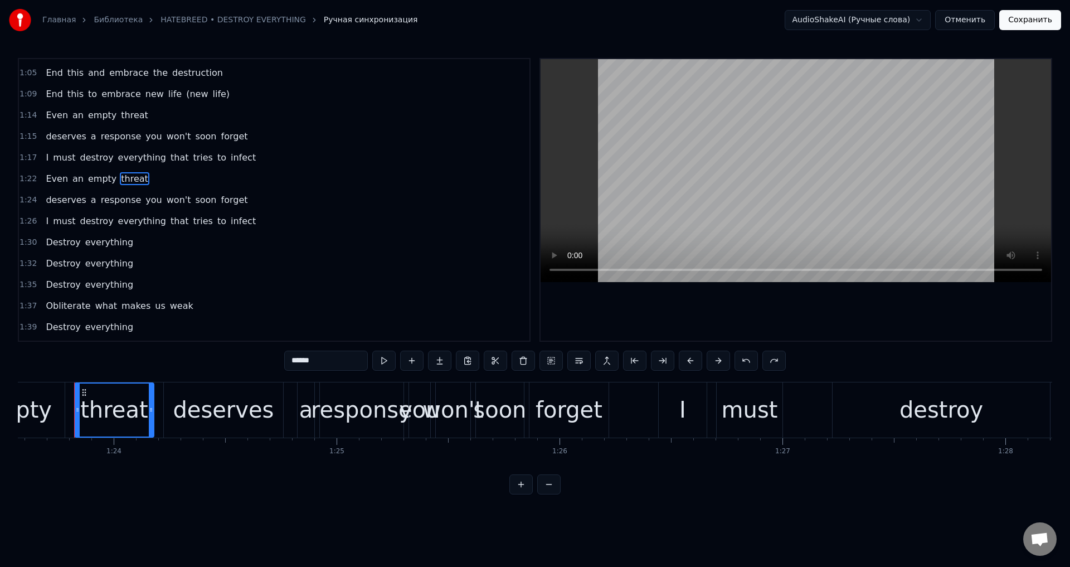
scroll to position [251, 0]
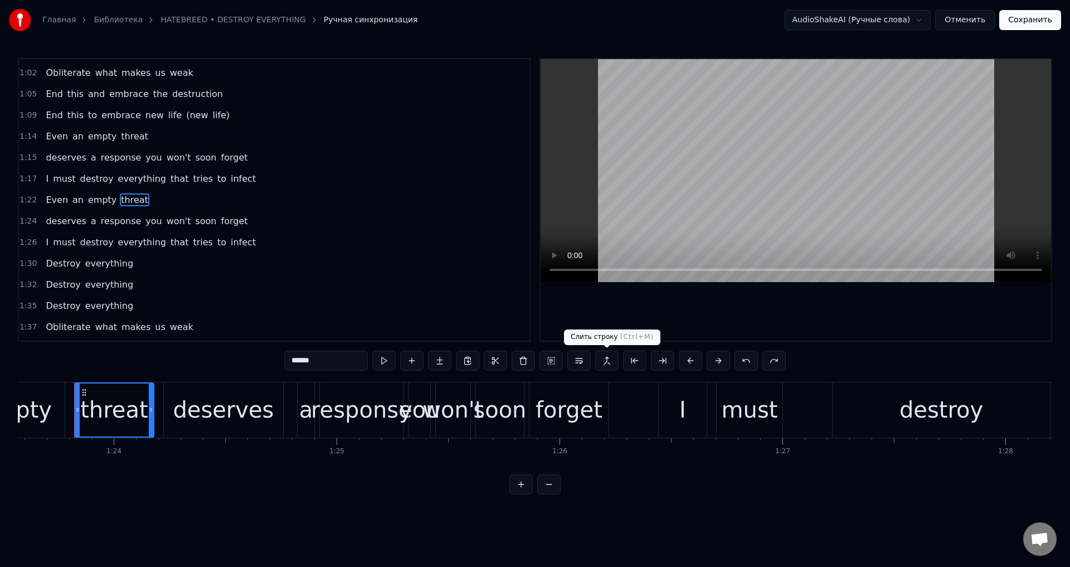
click at [601, 362] on button at bounding box center [606, 360] width 23 height 20
click at [138, 194] on div "1:22 Even an empty threat" at bounding box center [274, 199] width 510 height 21
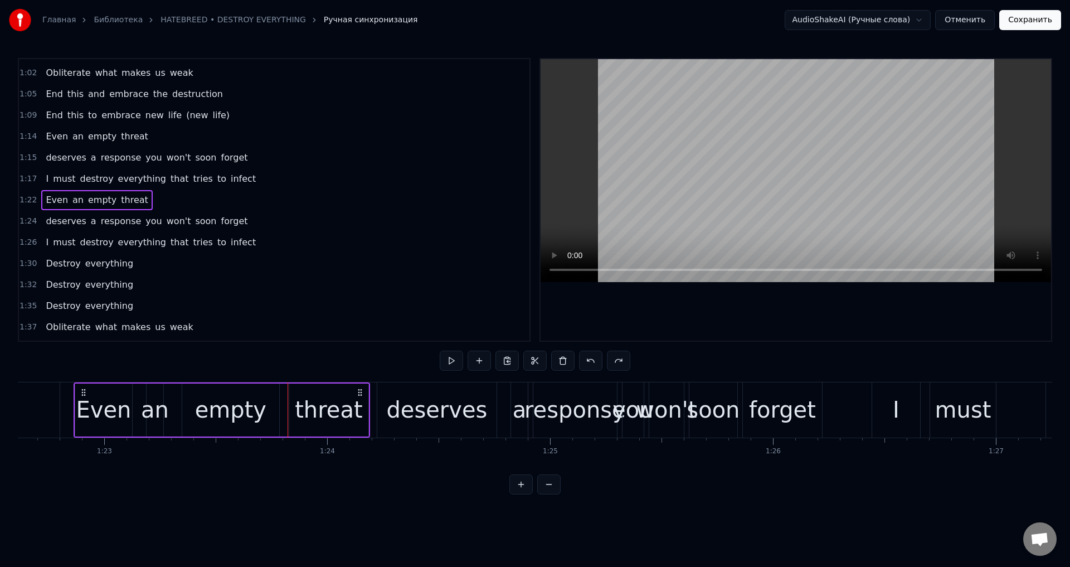
click at [133, 196] on span "threat" at bounding box center [135, 199] width 30 height 13
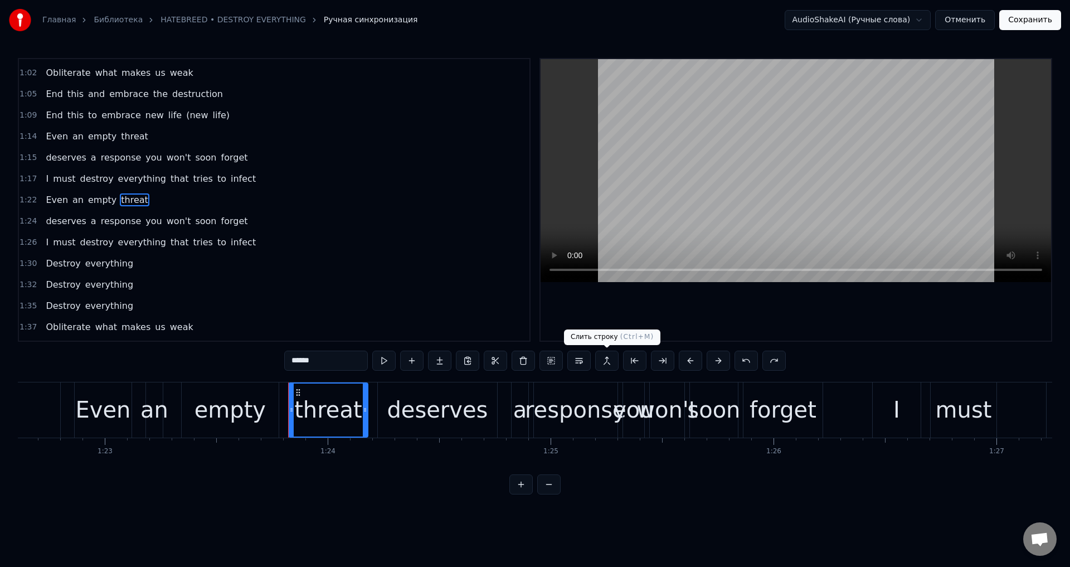
click at [603, 359] on button at bounding box center [606, 360] width 23 height 20
click at [124, 206] on span "threat" at bounding box center [135, 199] width 30 height 13
click at [127, 198] on span "threat" at bounding box center [135, 199] width 30 height 13
click at [70, 222] on span "deserves" at bounding box center [66, 220] width 42 height 13
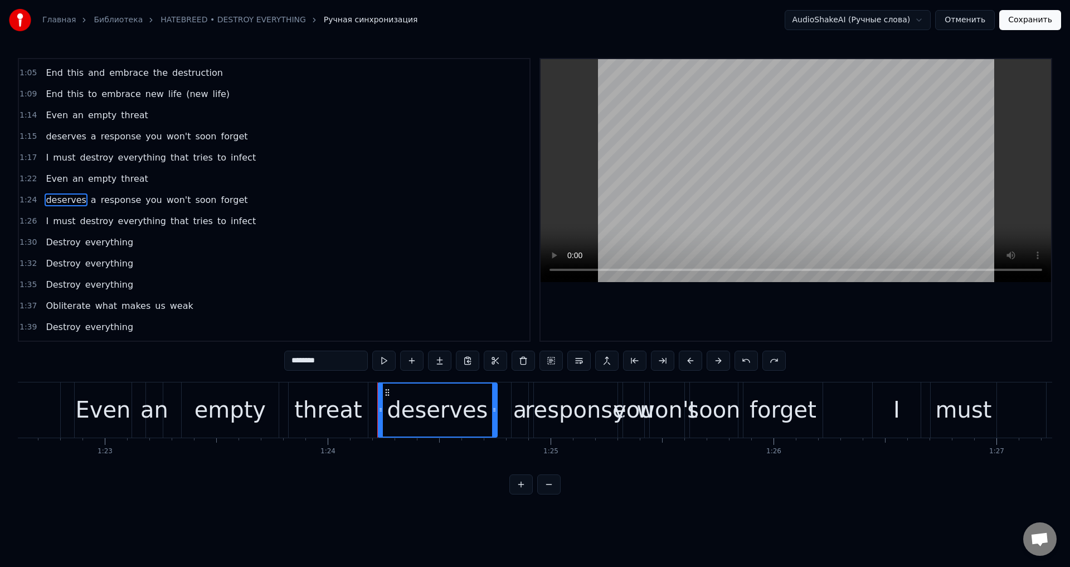
click at [120, 182] on span "threat" at bounding box center [135, 178] width 30 height 13
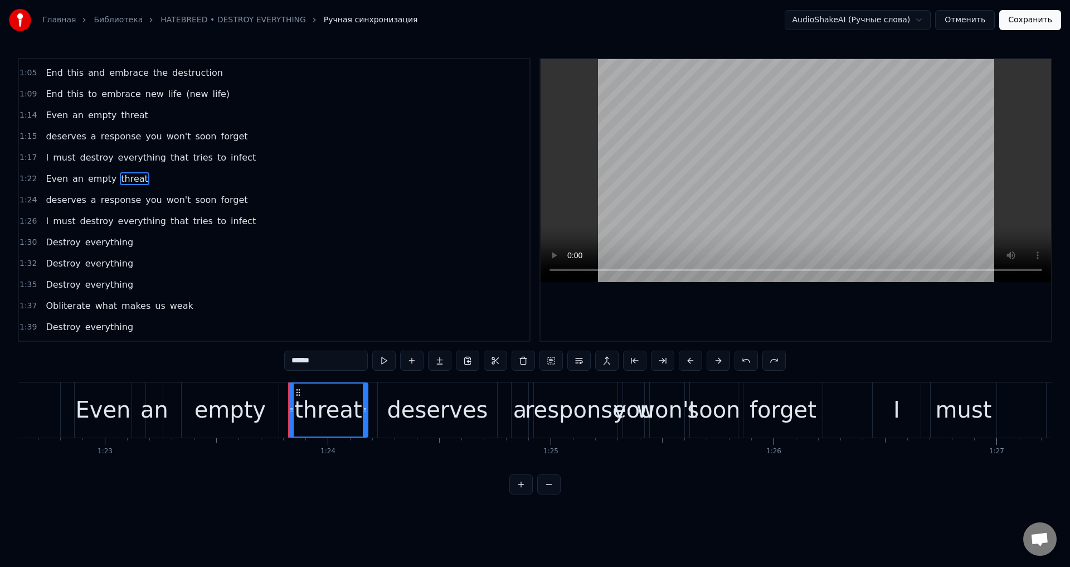
scroll to position [251, 0]
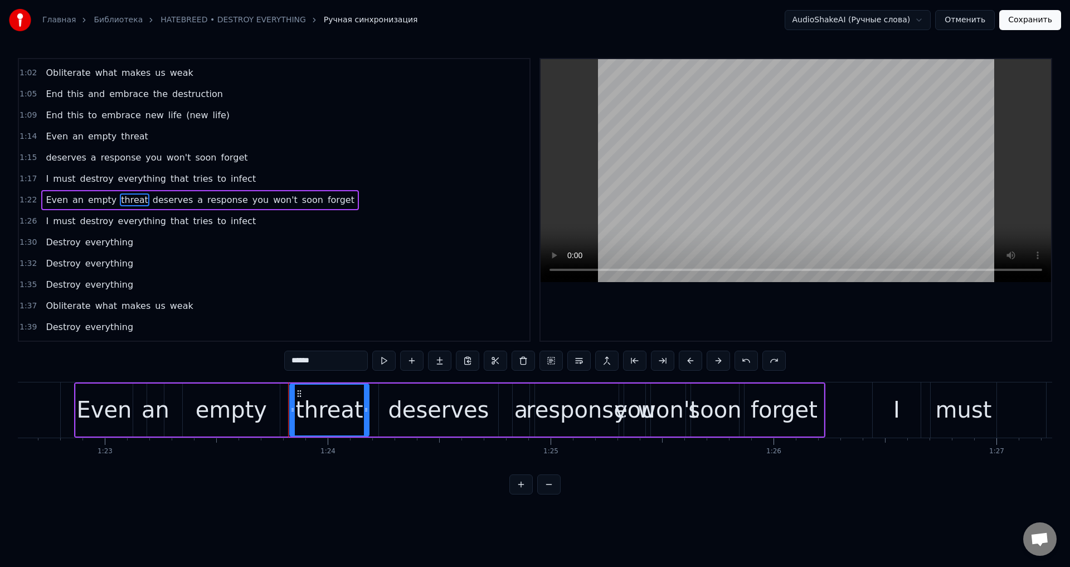
click at [251, 199] on span "you" at bounding box center [260, 199] width 18 height 13
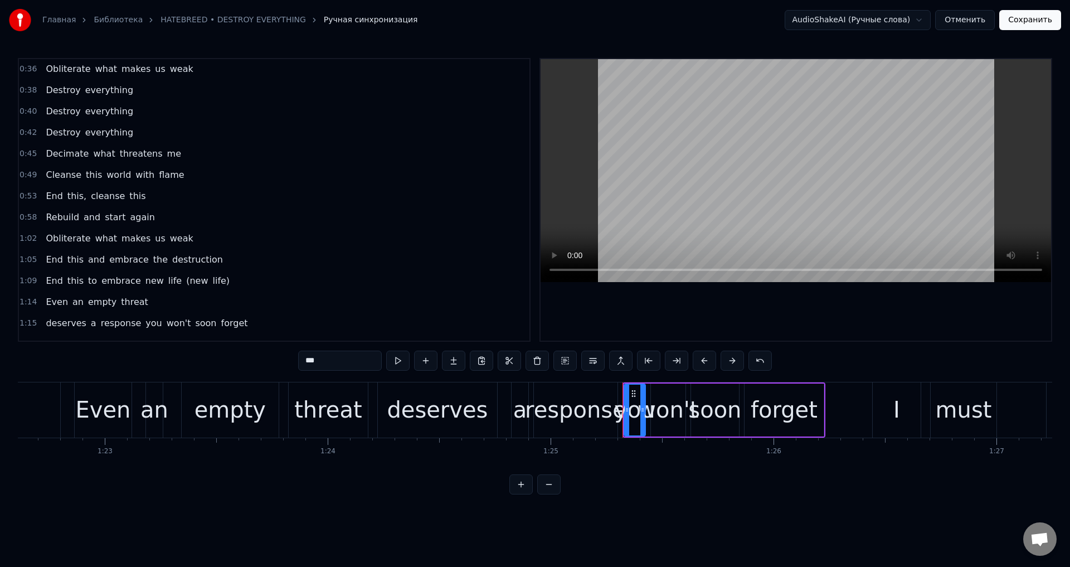
scroll to position [223, 0]
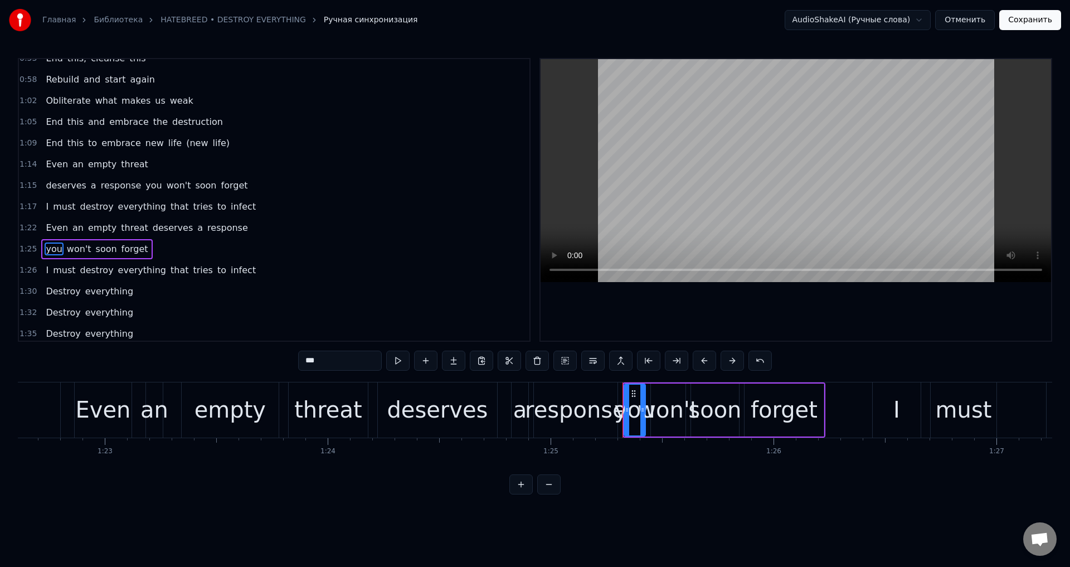
click at [125, 162] on span "threat" at bounding box center [135, 164] width 30 height 13
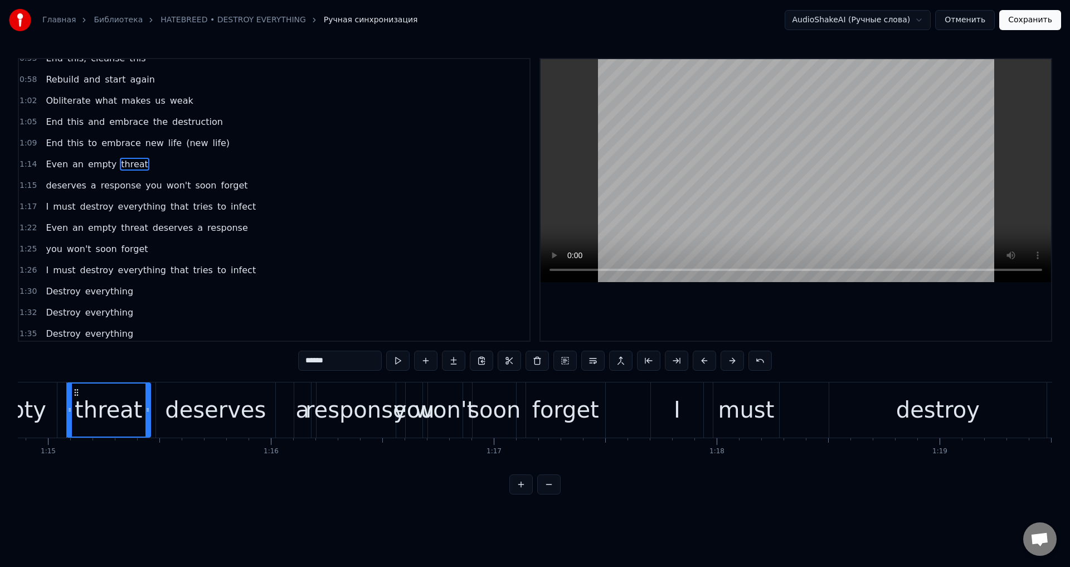
scroll to position [0, 16676]
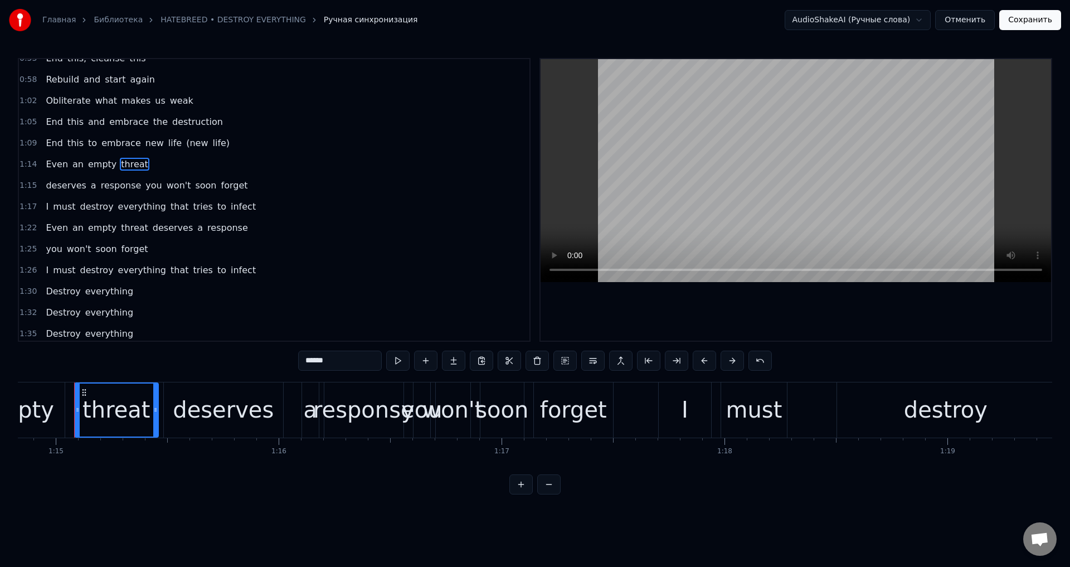
click at [121, 168] on span "threat" at bounding box center [135, 164] width 30 height 13
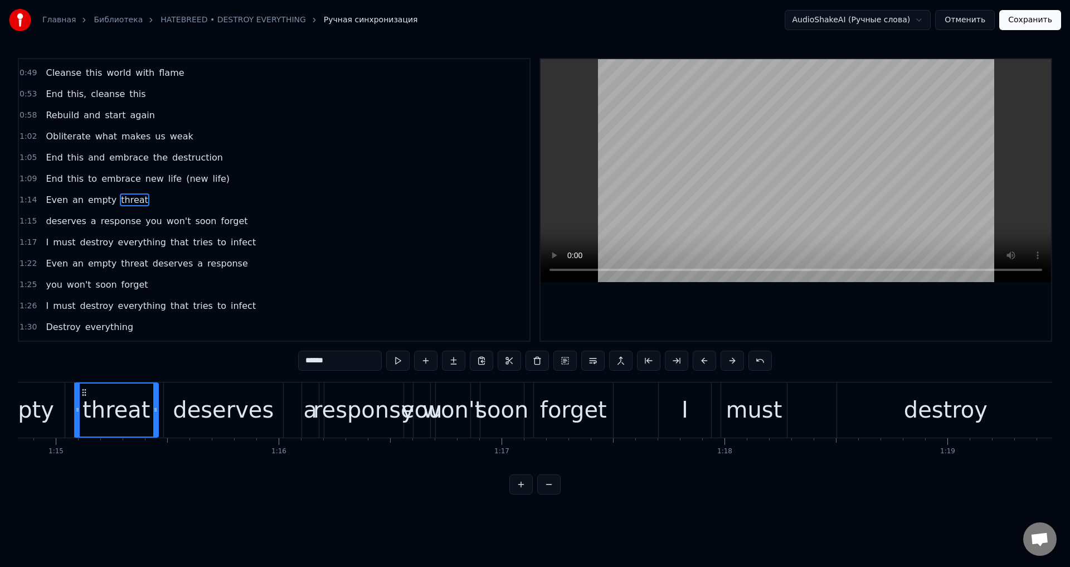
click at [67, 221] on span "deserves" at bounding box center [66, 220] width 42 height 13
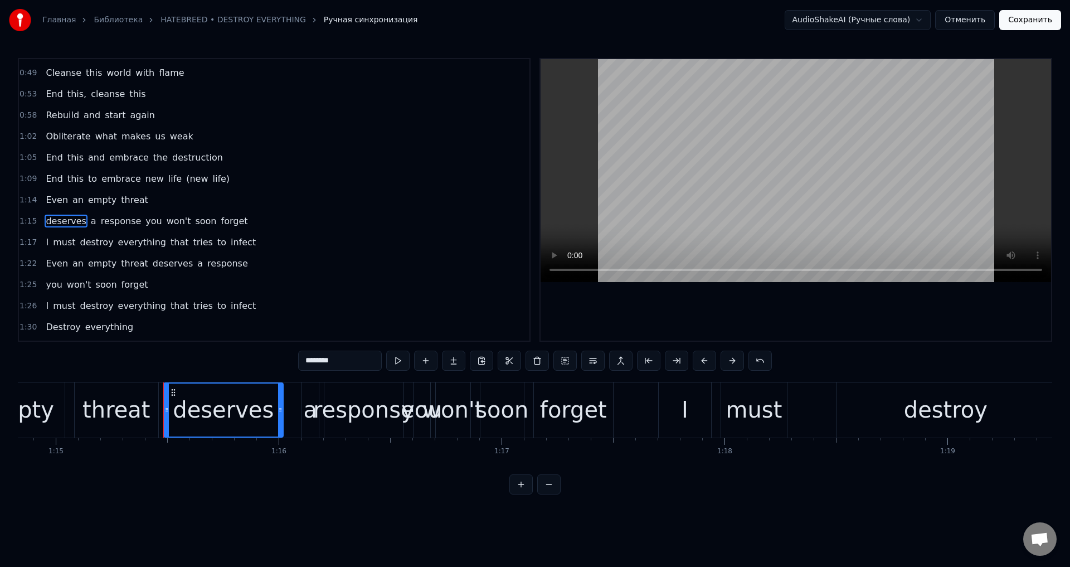
scroll to position [208, 0]
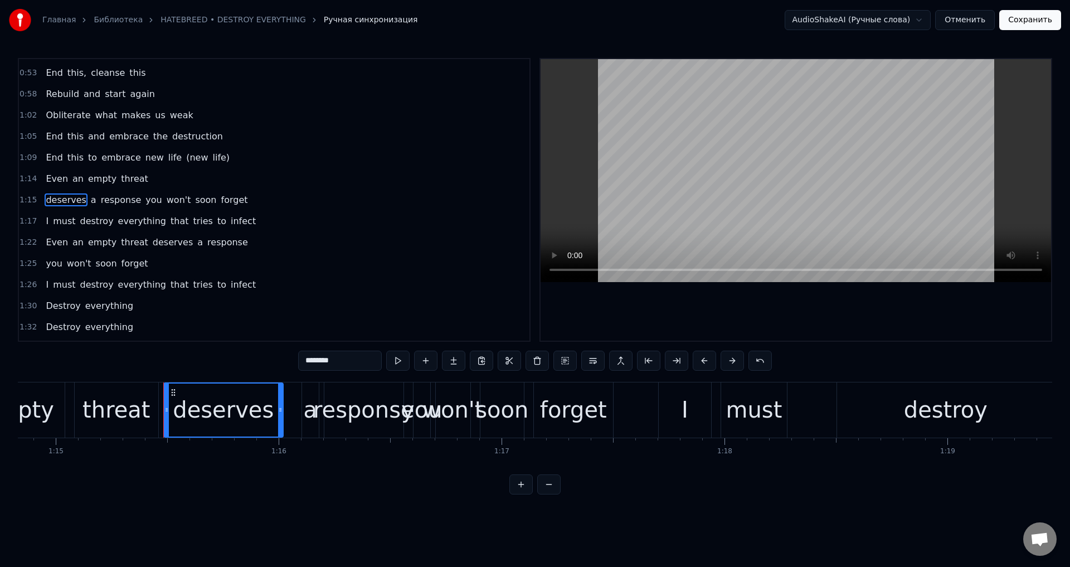
click at [67, 202] on span "deserves" at bounding box center [66, 199] width 42 height 13
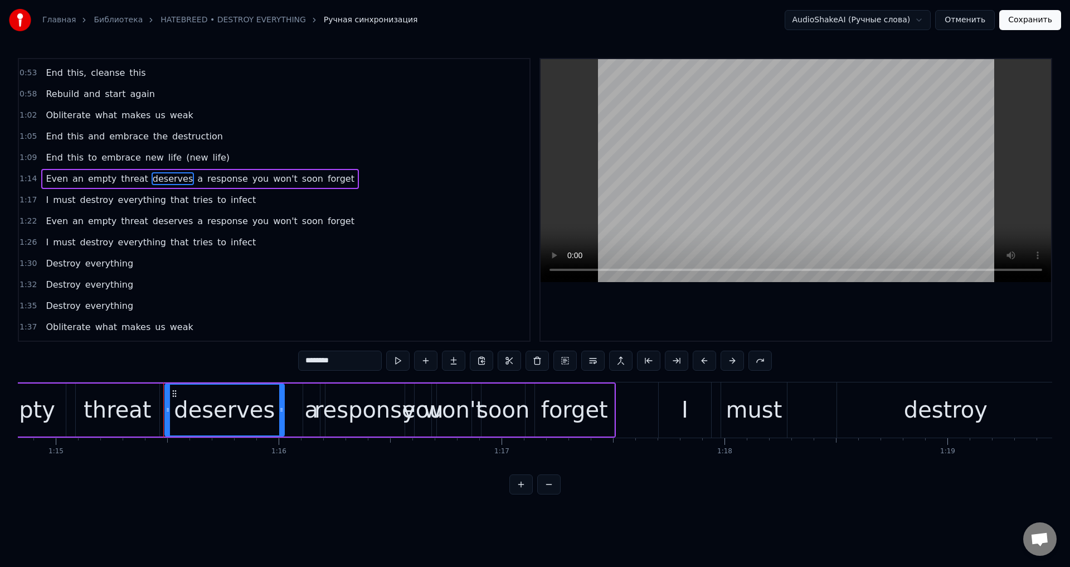
click at [251, 178] on span "you" at bounding box center [260, 178] width 18 height 13
type input "***"
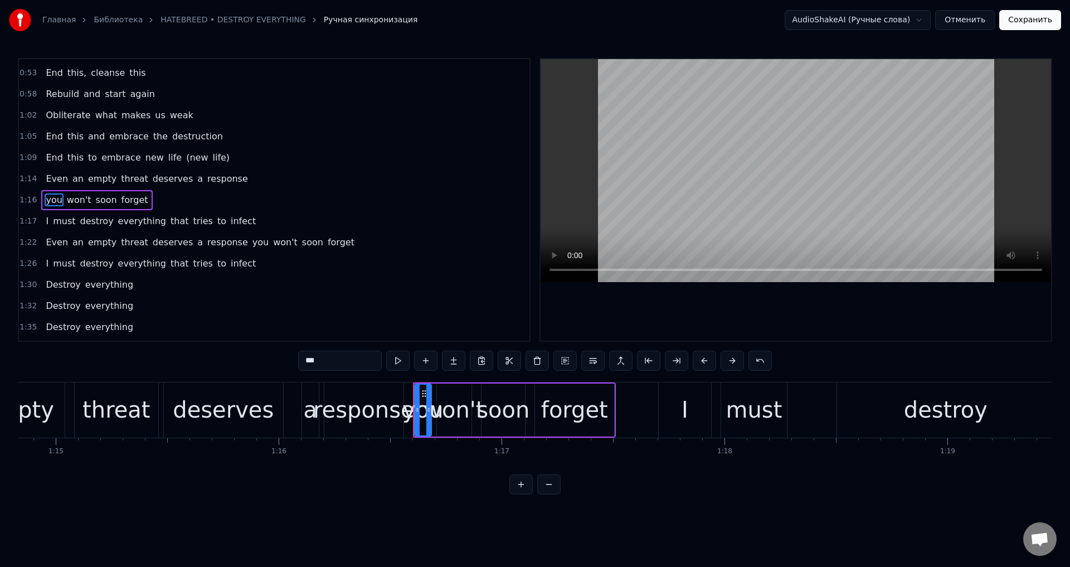
click at [251, 242] on span "you" at bounding box center [260, 242] width 18 height 13
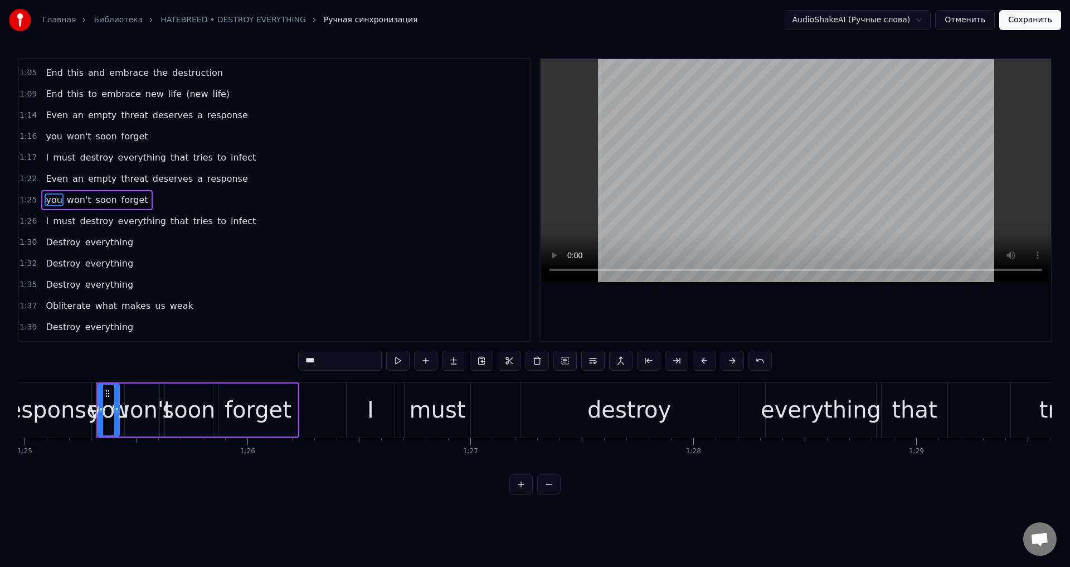
scroll to position [0, 18958]
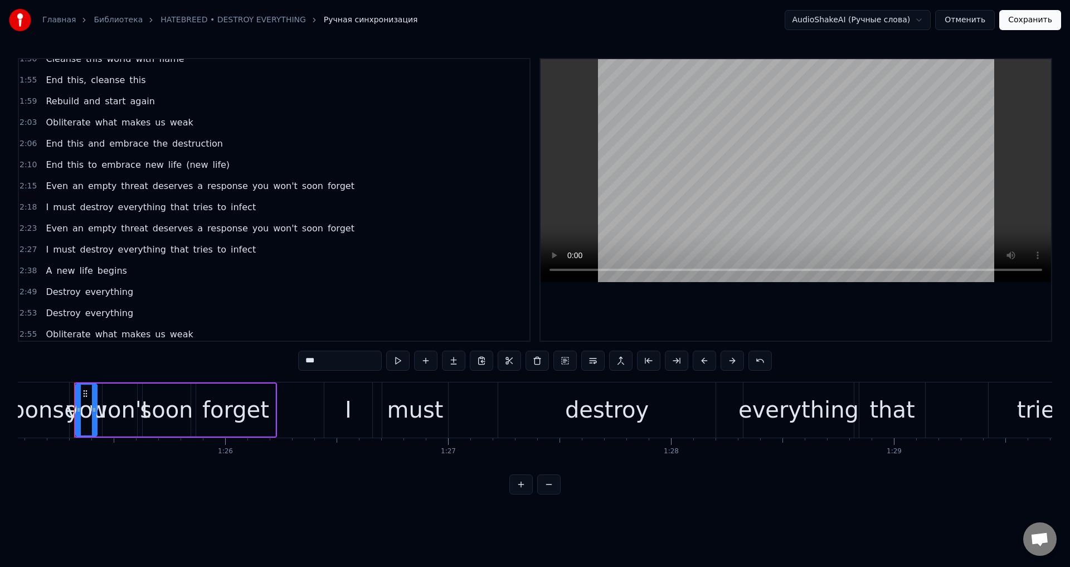
click at [251, 186] on span "you" at bounding box center [260, 185] width 18 height 13
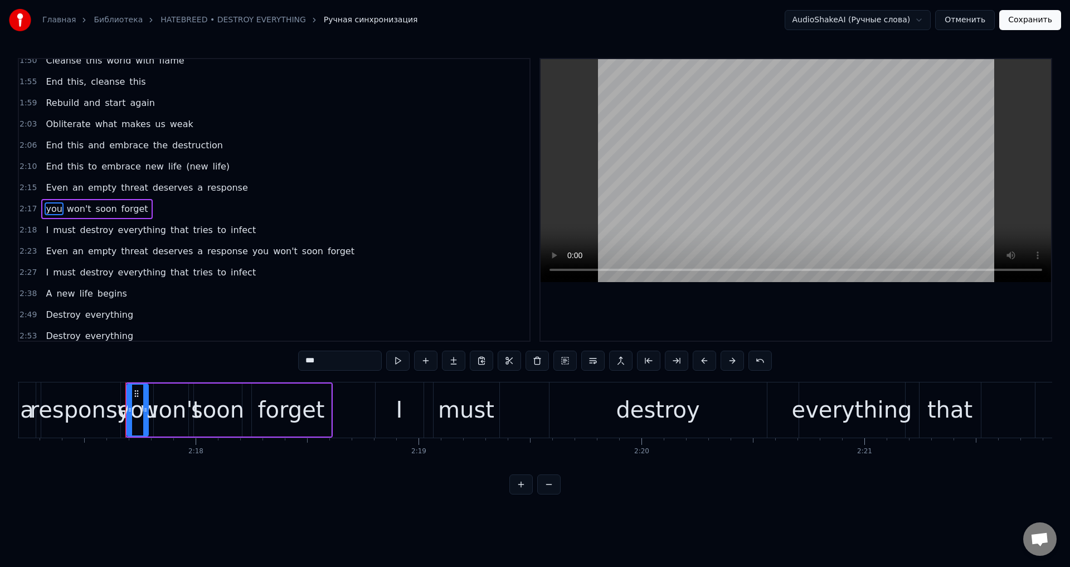
scroll to position [0, 30628]
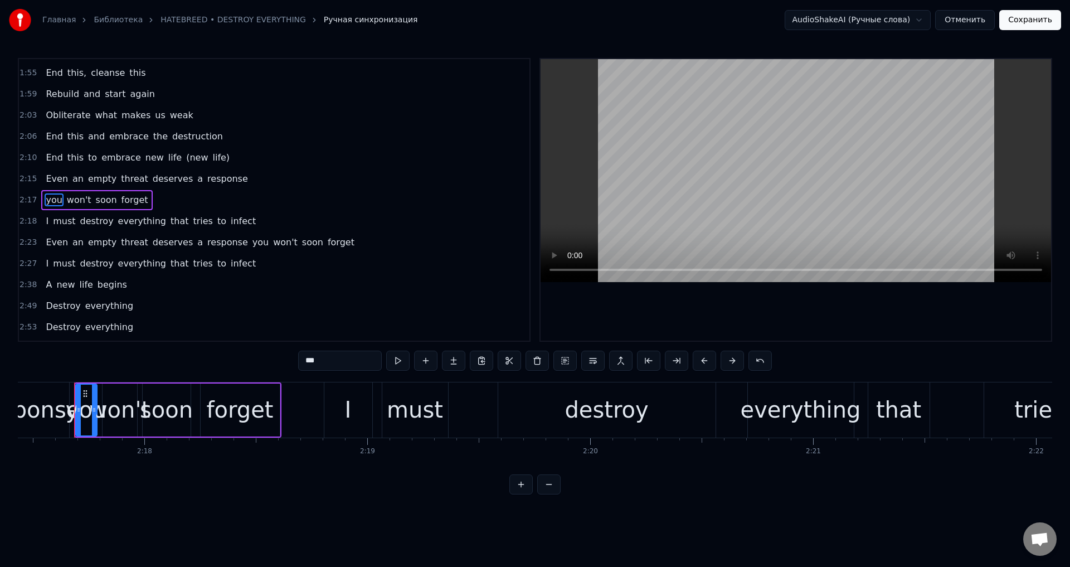
click at [251, 242] on span "you" at bounding box center [260, 242] width 18 height 13
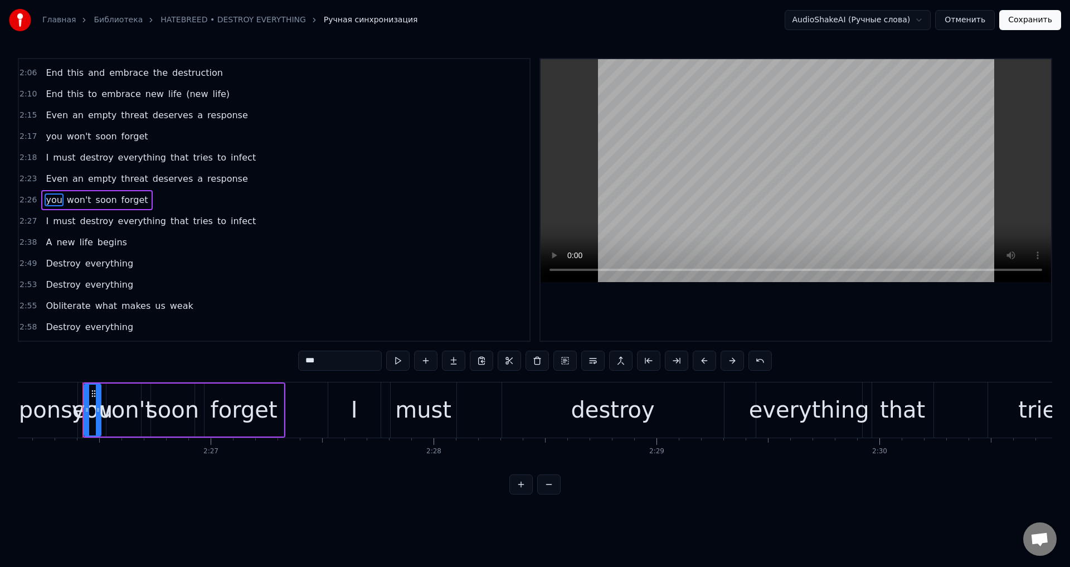
scroll to position [0, 32575]
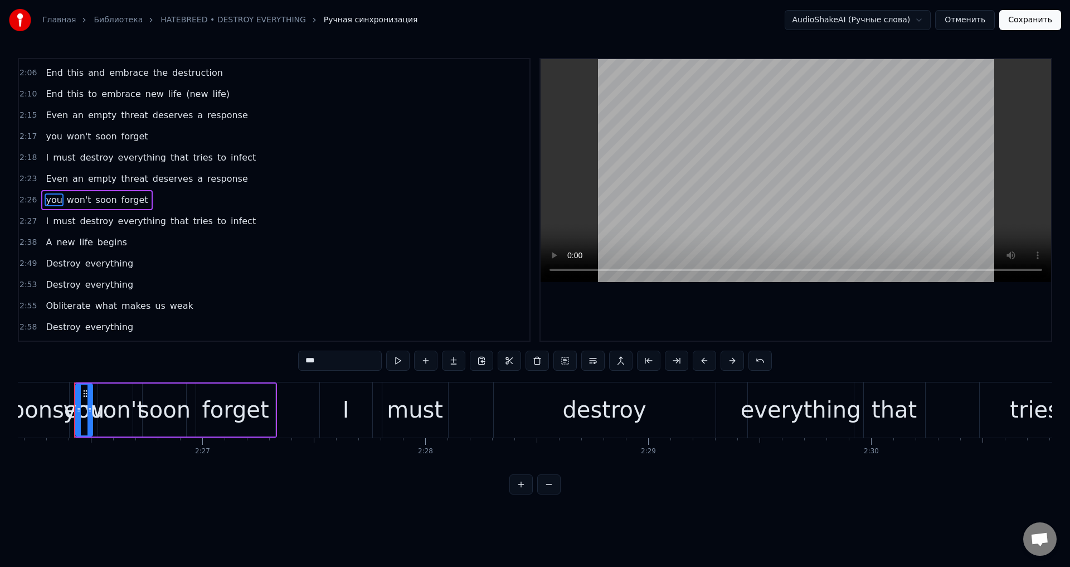
click at [41, 156] on div "I must destroy everything that tries to infect" at bounding box center [150, 158] width 219 height 20
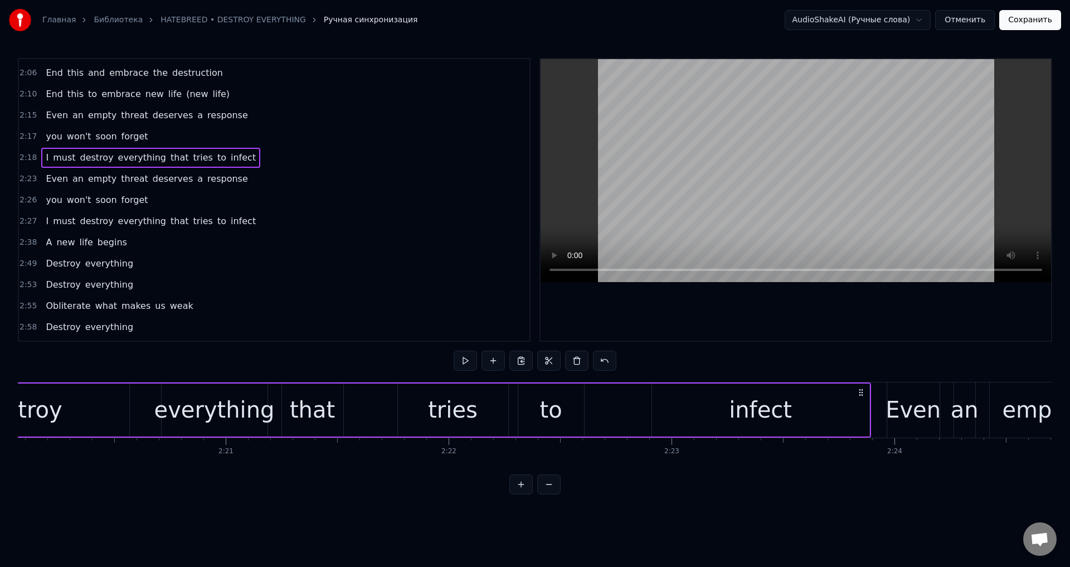
scroll to position [0, 30877]
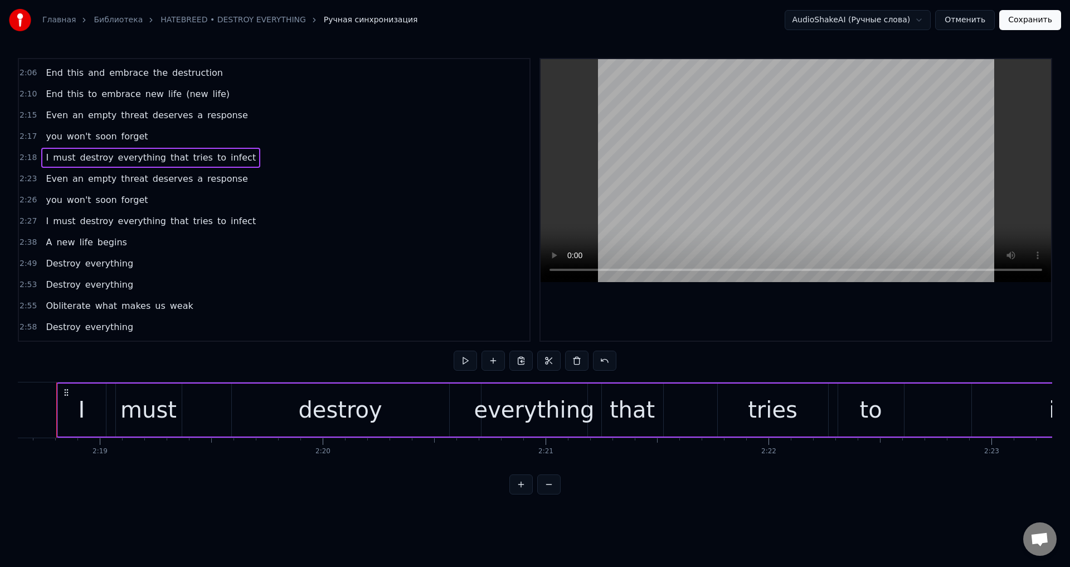
click at [125, 138] on span "forget" at bounding box center [134, 136] width 29 height 13
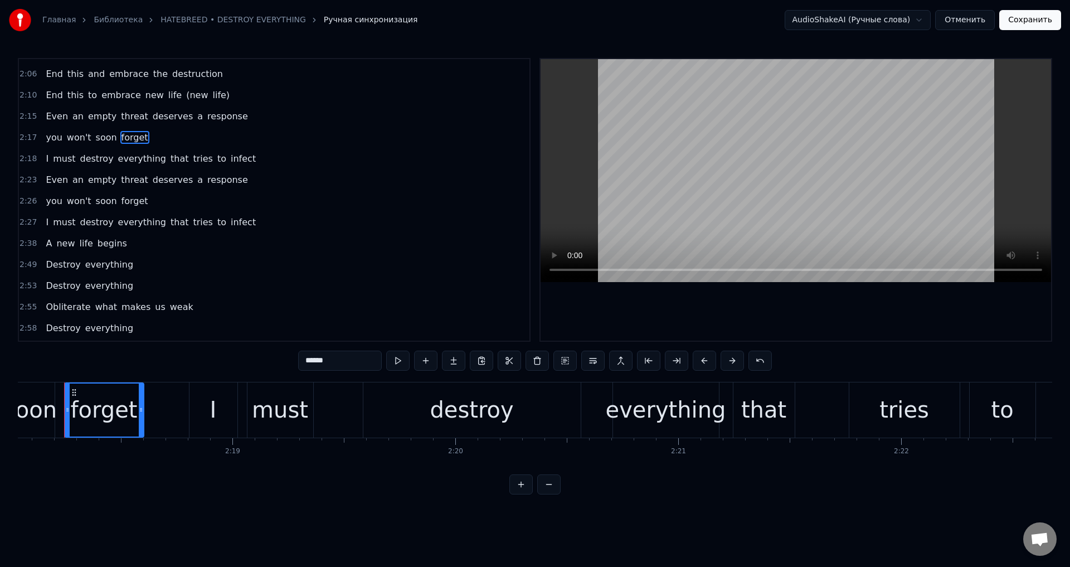
scroll to position [0, 30752]
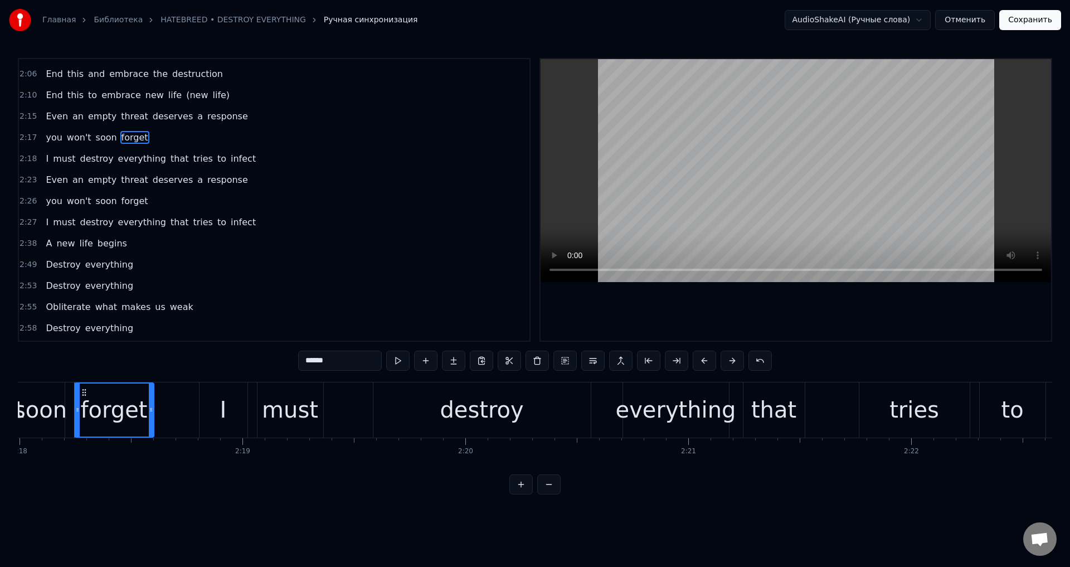
click at [53, 117] on span "Even" at bounding box center [57, 116] width 25 height 13
type input "****"
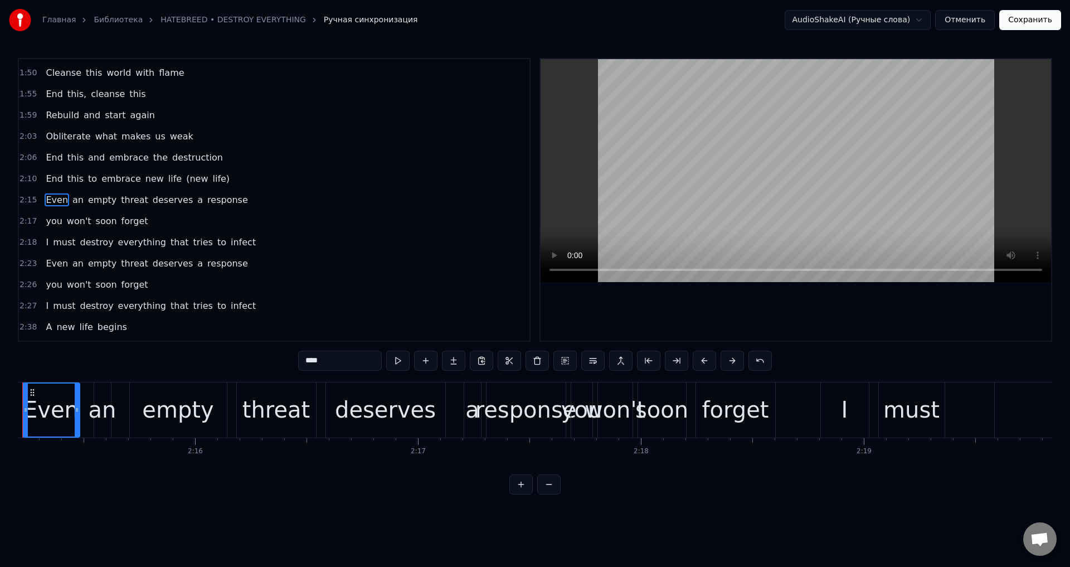
scroll to position [0, 0]
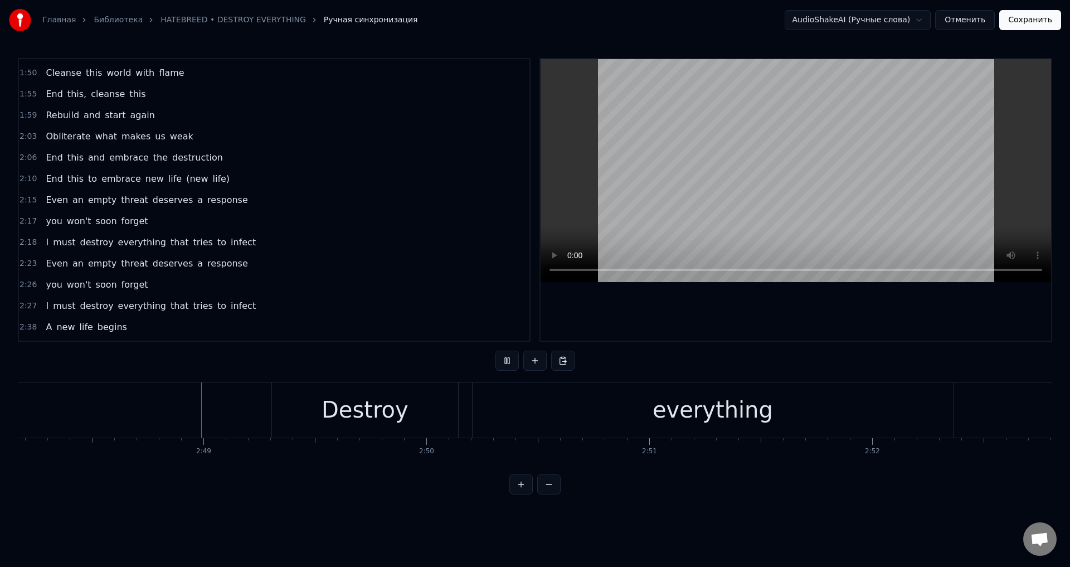
scroll to position [0, 37479]
click at [644, 408] on div "everything" at bounding box center [711, 409] width 480 height 55
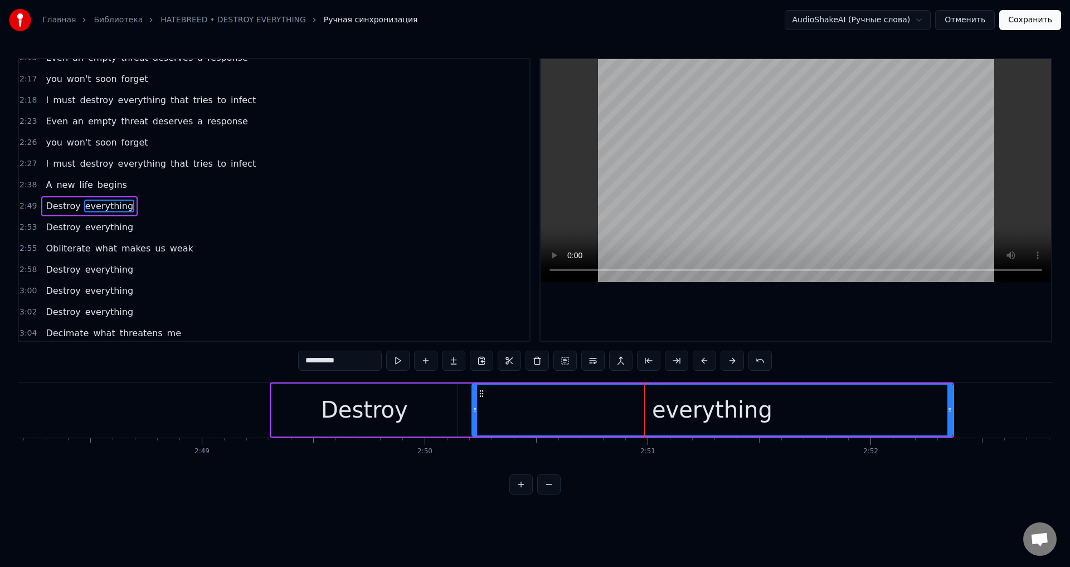
scroll to position [759, 0]
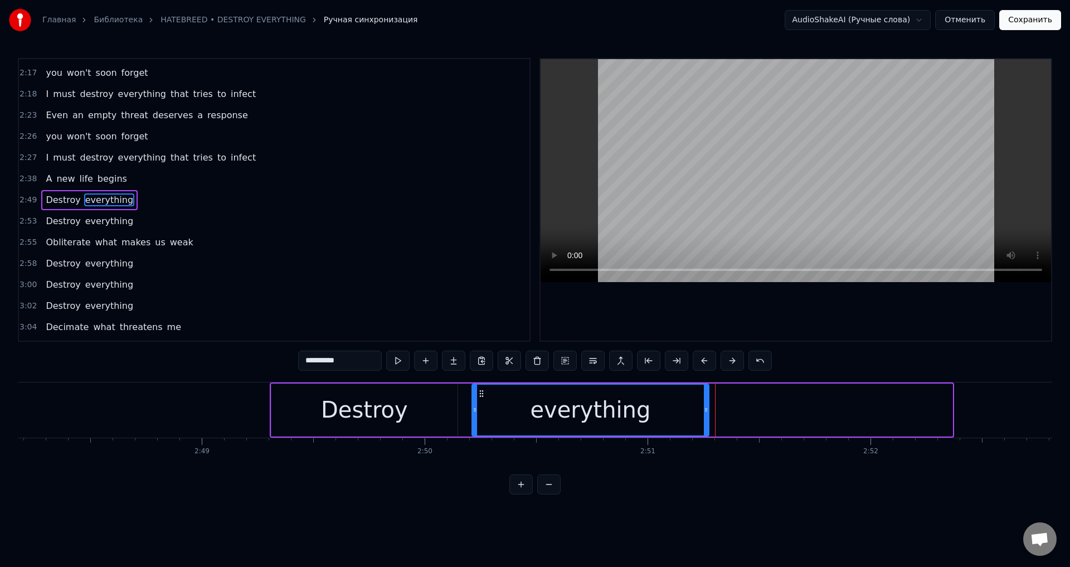
drag, startPoint x: 950, startPoint y: 405, endPoint x: 707, endPoint y: 413, distance: 243.6
click at [707, 413] on icon at bounding box center [706, 409] width 4 height 9
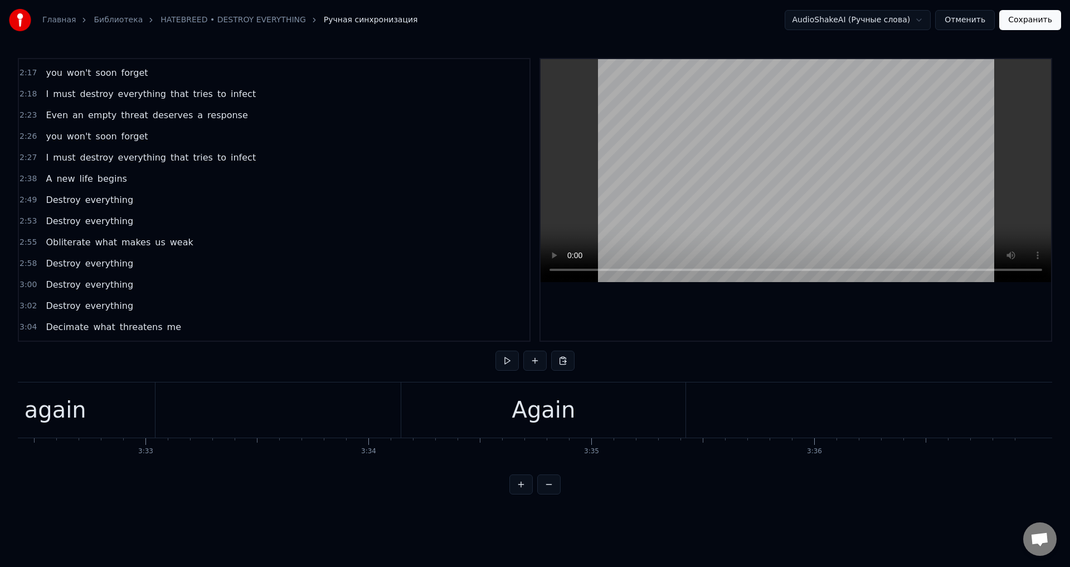
scroll to position [0, 47341]
click at [1041, 16] on button "Сохранить" at bounding box center [1030, 20] width 62 height 20
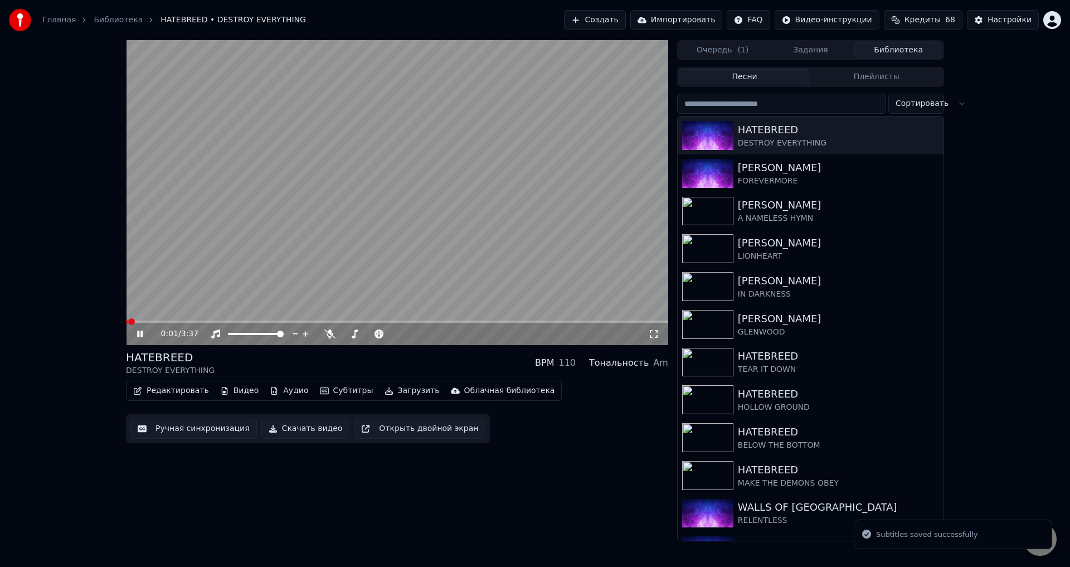
click at [247, 321] on span at bounding box center [397, 321] width 542 height 2
click at [372, 364] on div "HATEBREED DESTROY EVERYTHING BPM 110 Тональность Am" at bounding box center [397, 362] width 542 height 27
click at [331, 321] on span at bounding box center [245, 321] width 238 height 2
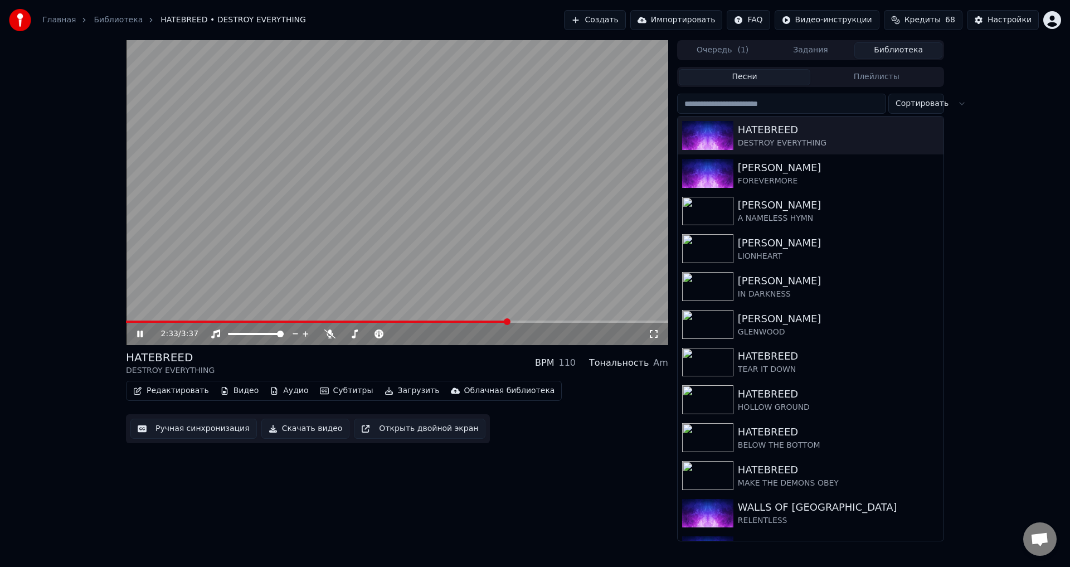
click at [427, 359] on div "HATEBREED DESTROY EVERYTHING BPM 110 Тональность Am" at bounding box center [397, 362] width 542 height 27
